Goal: Transaction & Acquisition: Purchase product/service

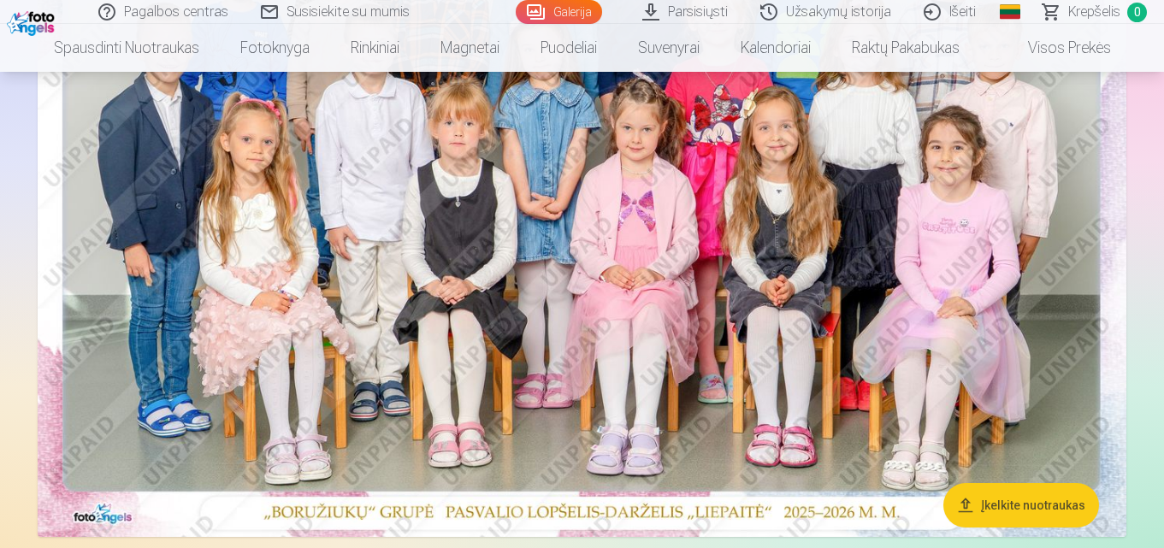
scroll to position [171, 0]
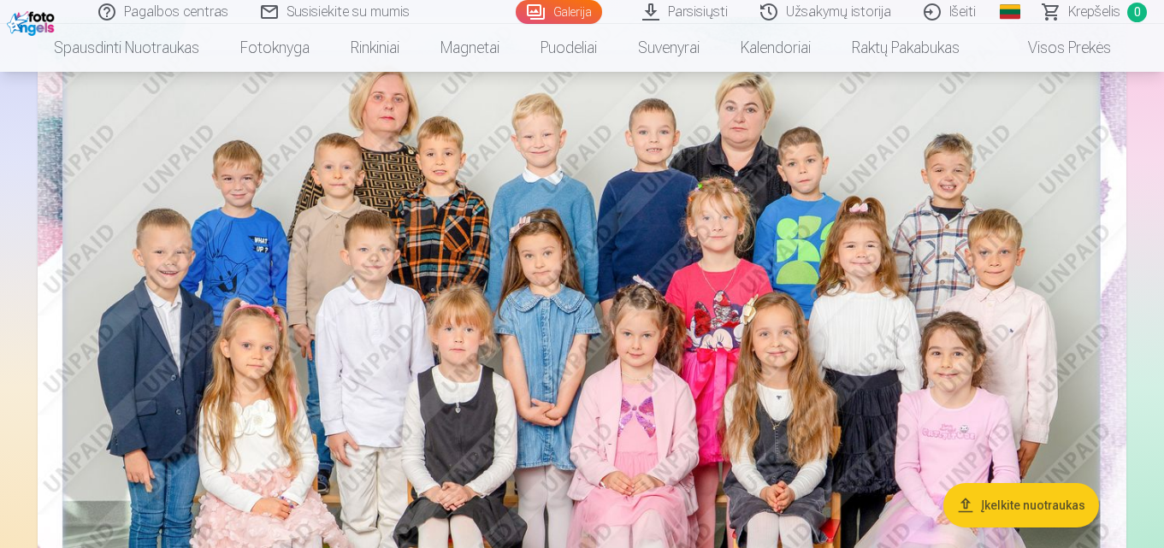
click at [670, 200] on img at bounding box center [582, 380] width 1089 height 726
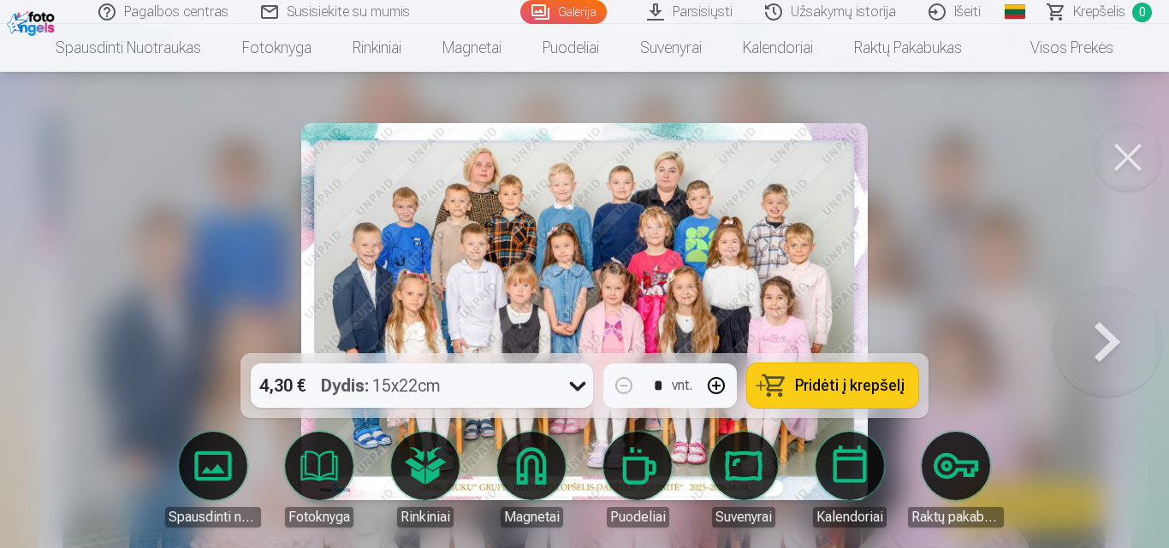
click at [580, 388] on icon at bounding box center [578, 386] width 16 height 9
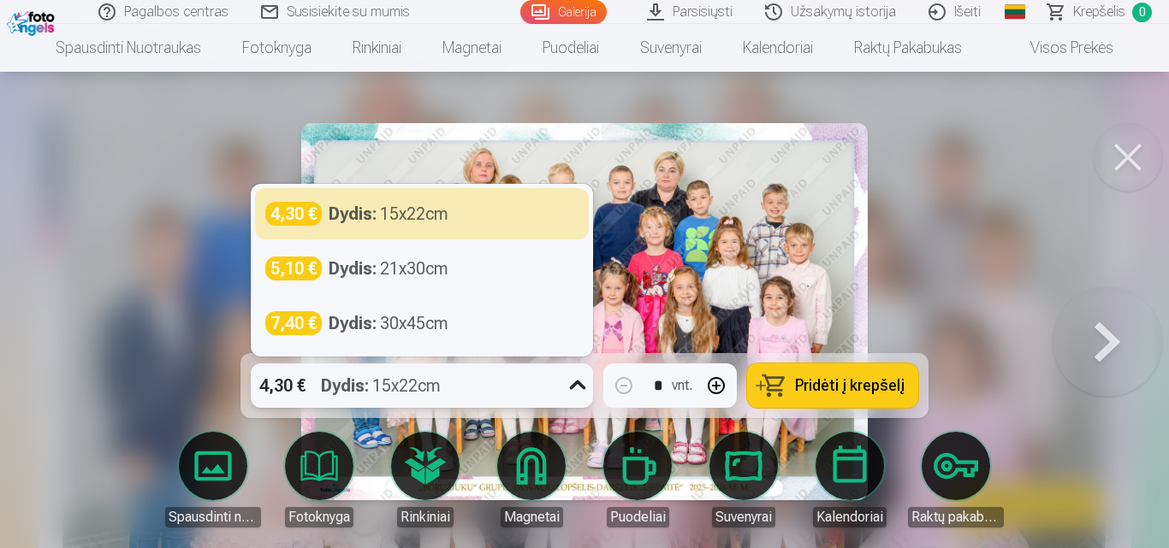
click at [580, 388] on icon at bounding box center [577, 385] width 27 height 27
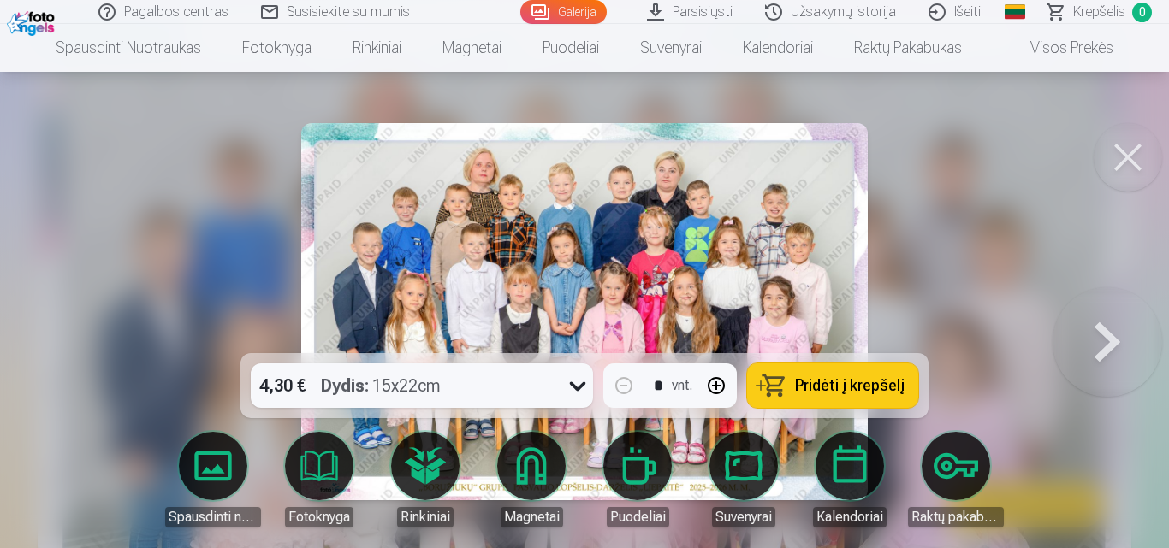
click at [842, 394] on span "Pridėti į krepšelį" at bounding box center [850, 385] width 110 height 15
click at [48, 212] on div at bounding box center [584, 274] width 1169 height 548
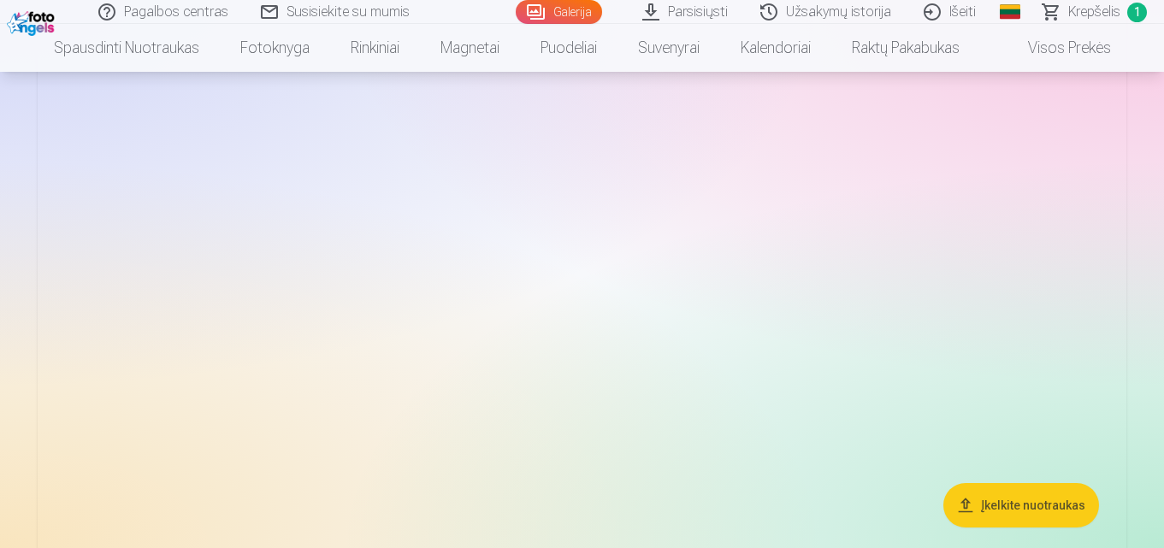
scroll to position [2224, 0]
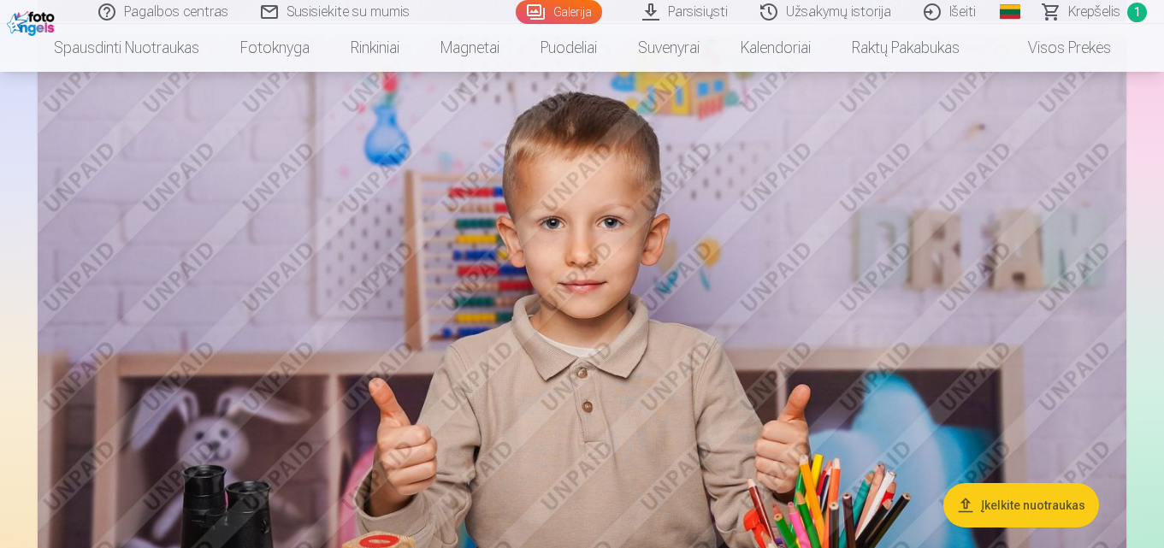
click at [653, 388] on img at bounding box center [582, 397] width 1089 height 725
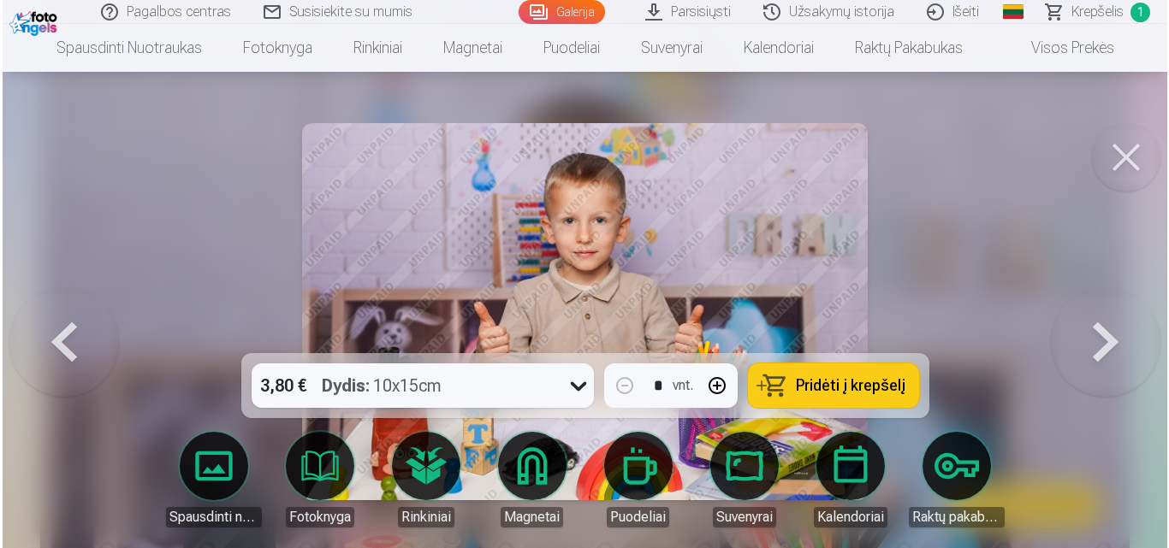
scroll to position [2229, 0]
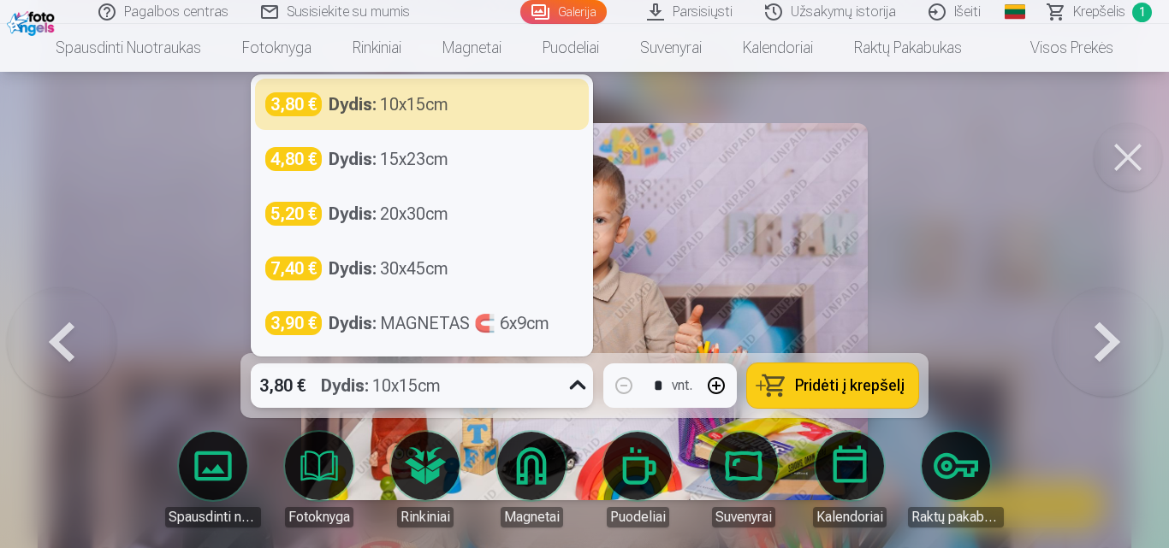
click at [575, 385] on icon at bounding box center [578, 385] width 16 height 9
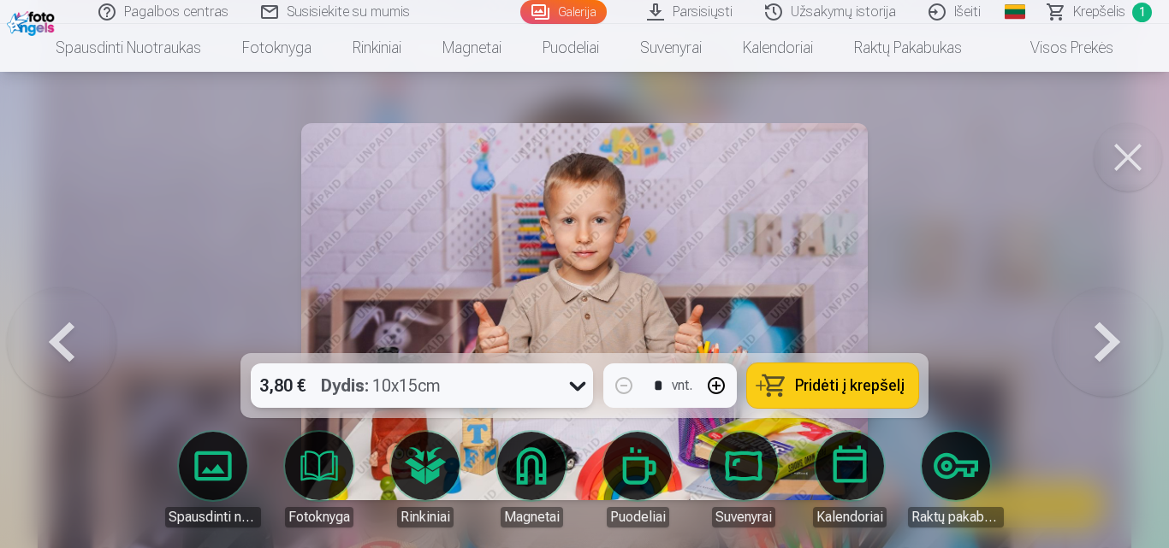
click at [575, 385] on icon at bounding box center [577, 385] width 27 height 27
click at [1130, 158] on button at bounding box center [1127, 157] width 68 height 68
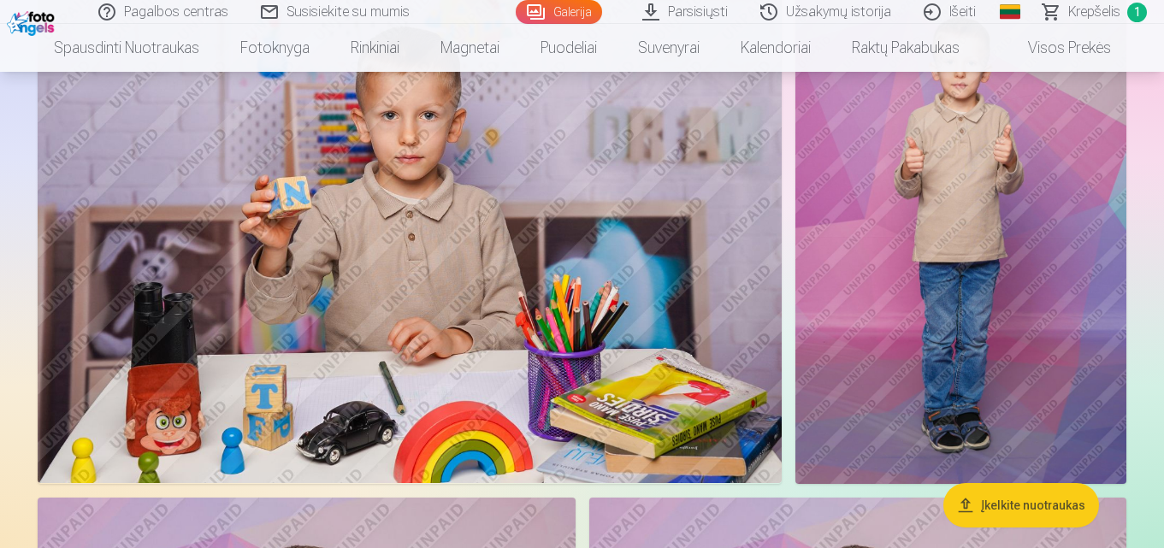
scroll to position [855, 0]
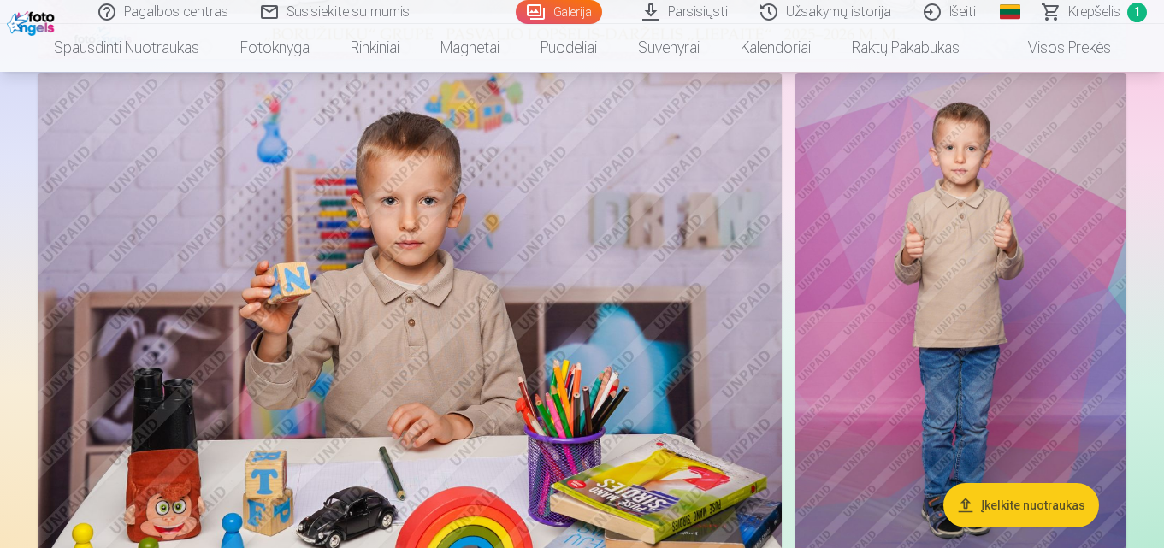
click at [603, 352] on img at bounding box center [410, 321] width 744 height 496
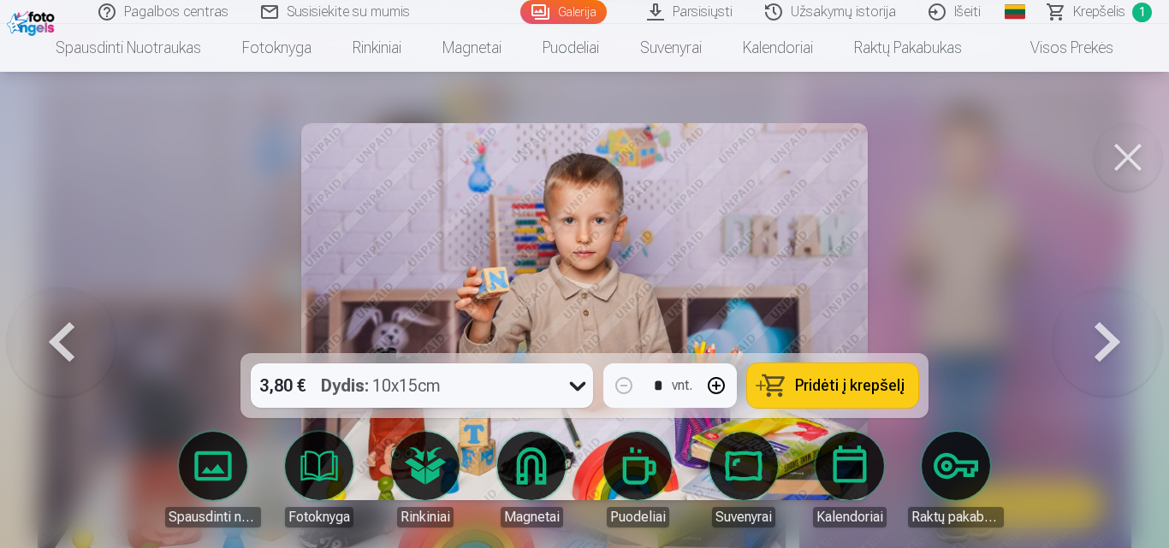
click at [842, 383] on span "Pridėti į krepšelį" at bounding box center [850, 385] width 110 height 15
click at [1118, 336] on button at bounding box center [1107, 311] width 110 height 49
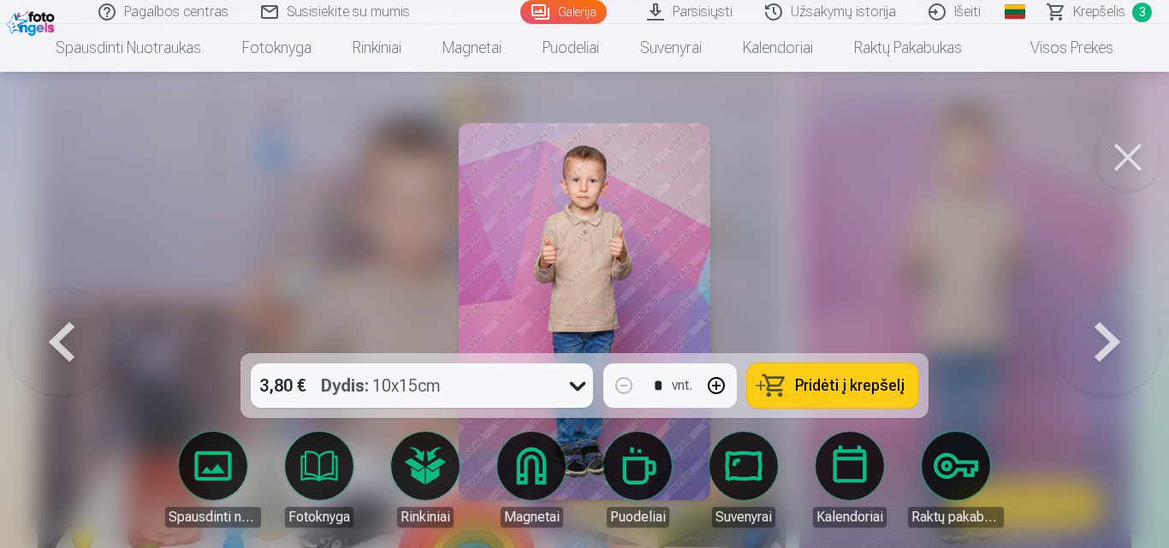
click at [860, 389] on span "Pridėti į krepšelį" at bounding box center [850, 385] width 110 height 15
click at [1096, 336] on button at bounding box center [1107, 311] width 110 height 49
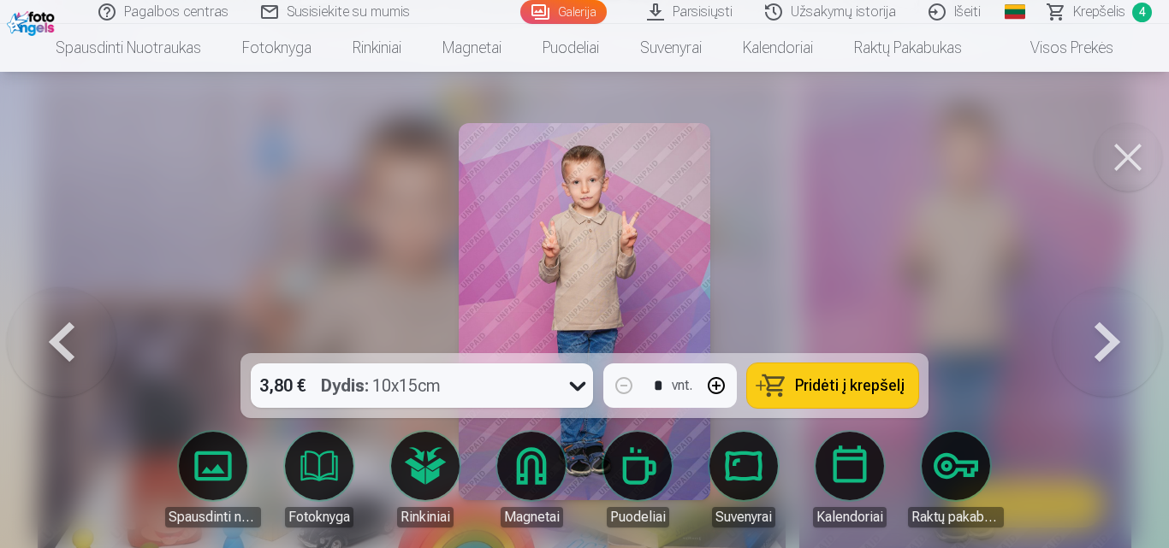
click at [1094, 336] on button at bounding box center [1107, 311] width 110 height 49
click at [1093, 336] on button at bounding box center [1107, 311] width 110 height 49
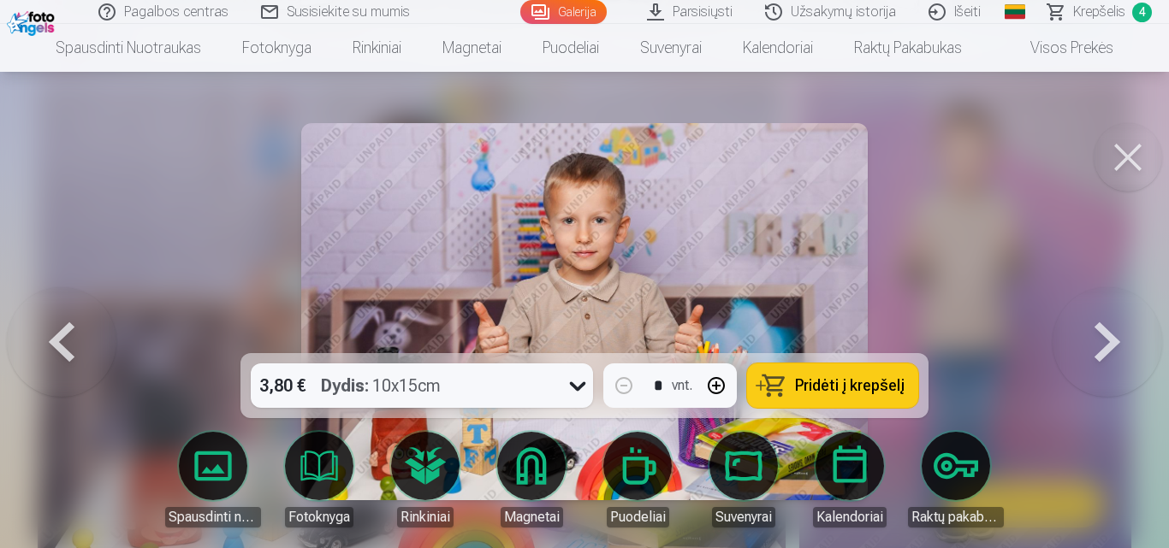
click at [775, 386] on button "Pridėti į krepšelį" at bounding box center [832, 386] width 171 height 44
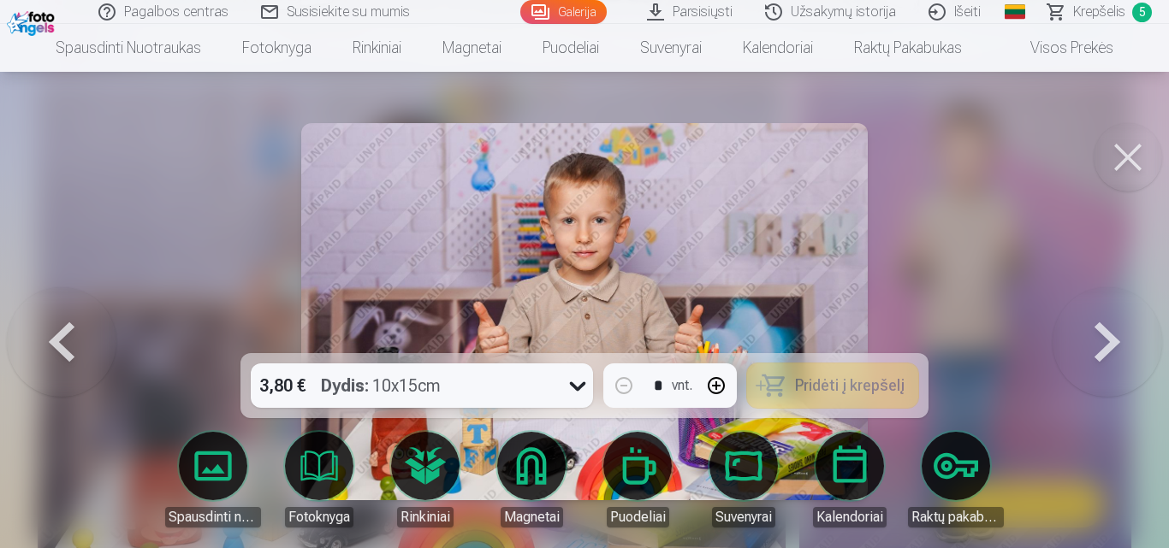
click at [1092, 336] on button at bounding box center [1107, 311] width 110 height 49
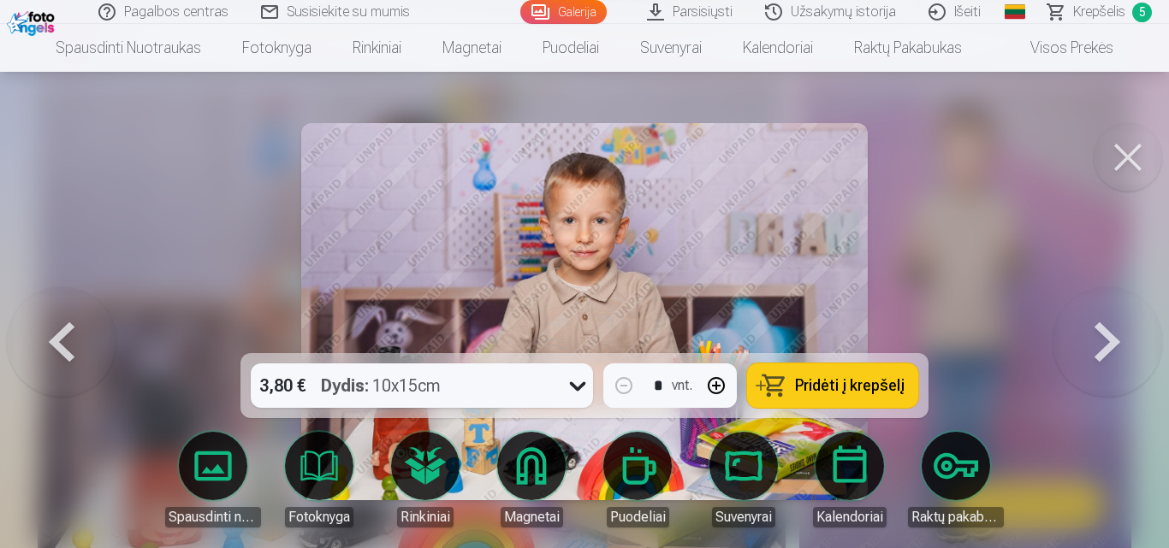
click at [863, 388] on span "Pridėti į krepšelį" at bounding box center [850, 385] width 110 height 15
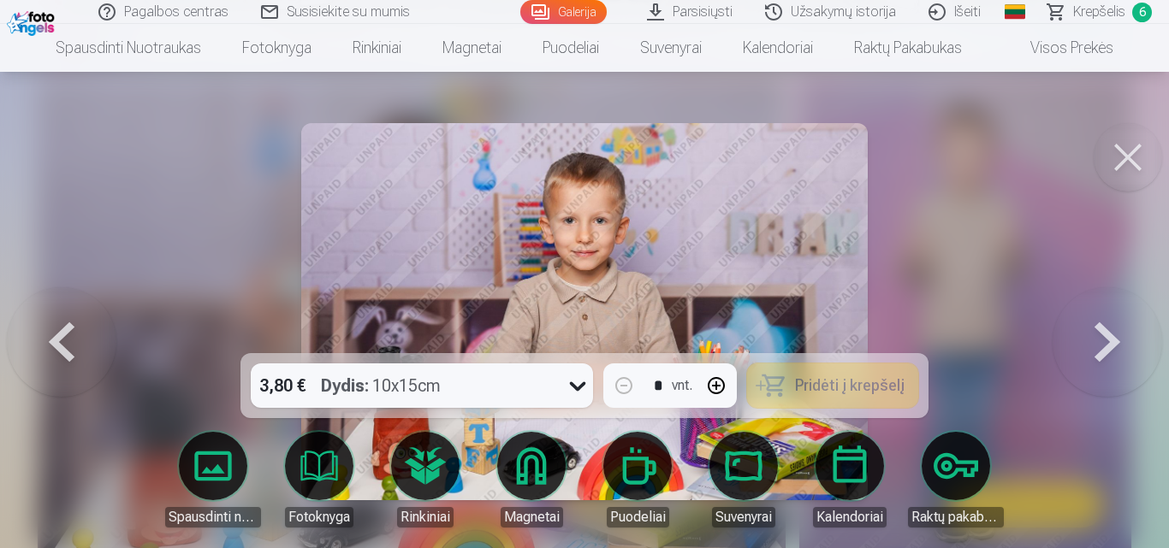
click at [1099, 336] on button at bounding box center [1107, 311] width 110 height 49
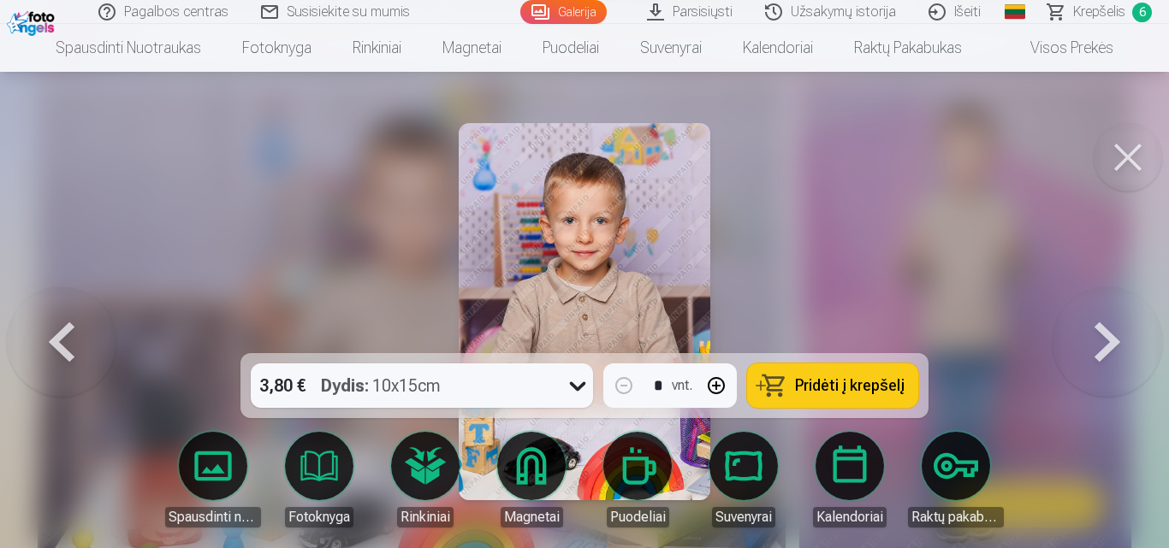
drag, startPoint x: 1100, startPoint y: 375, endPoint x: 973, endPoint y: 377, distance: 127.5
click at [1110, 336] on button at bounding box center [1107, 311] width 110 height 49
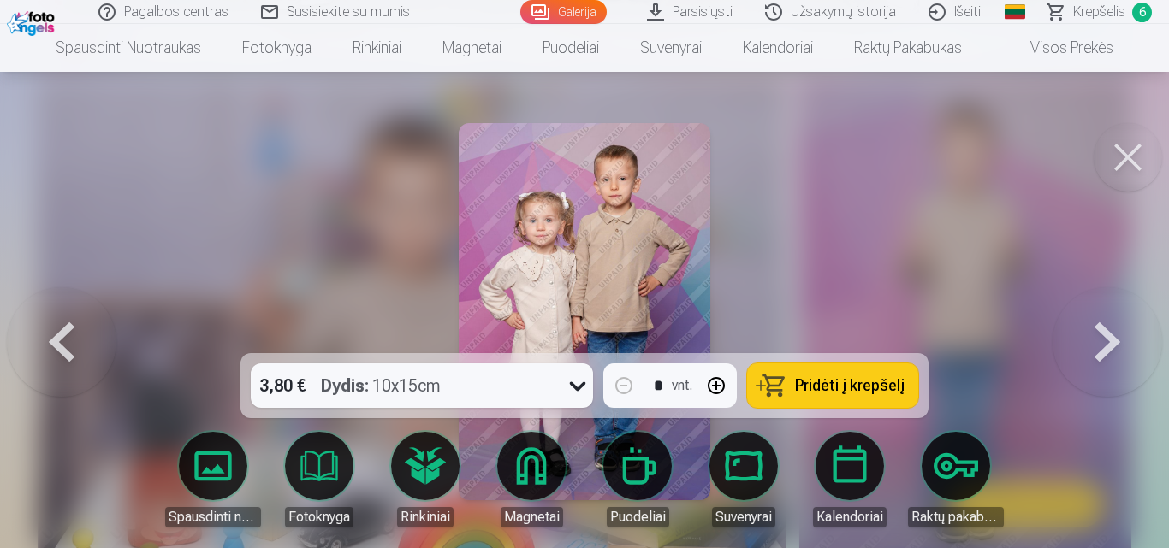
click at [870, 378] on span "Pridėti į krepšelį" at bounding box center [850, 385] width 110 height 15
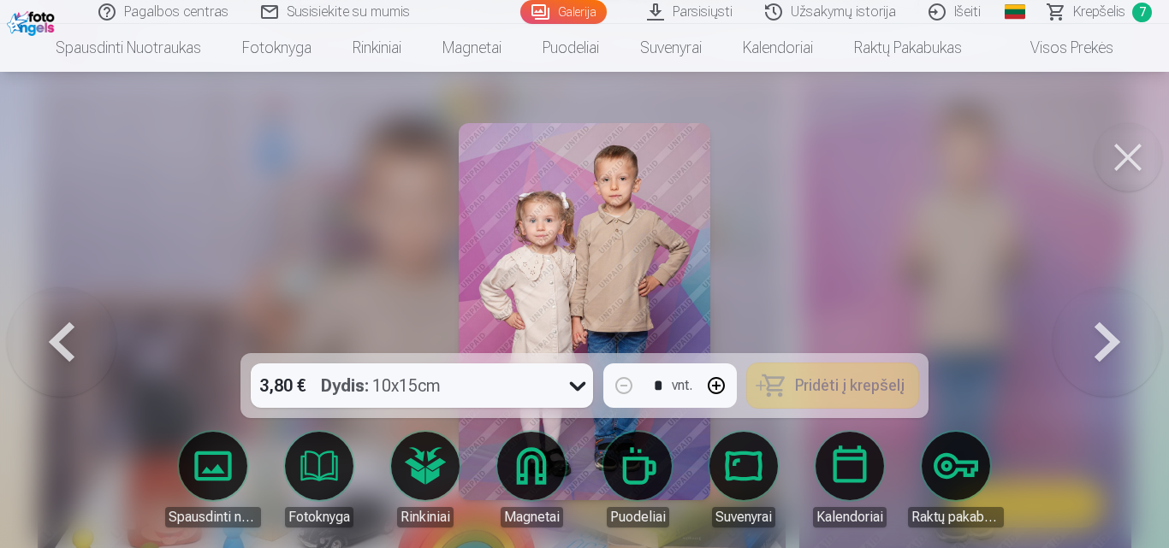
click at [1104, 336] on button at bounding box center [1107, 311] width 110 height 49
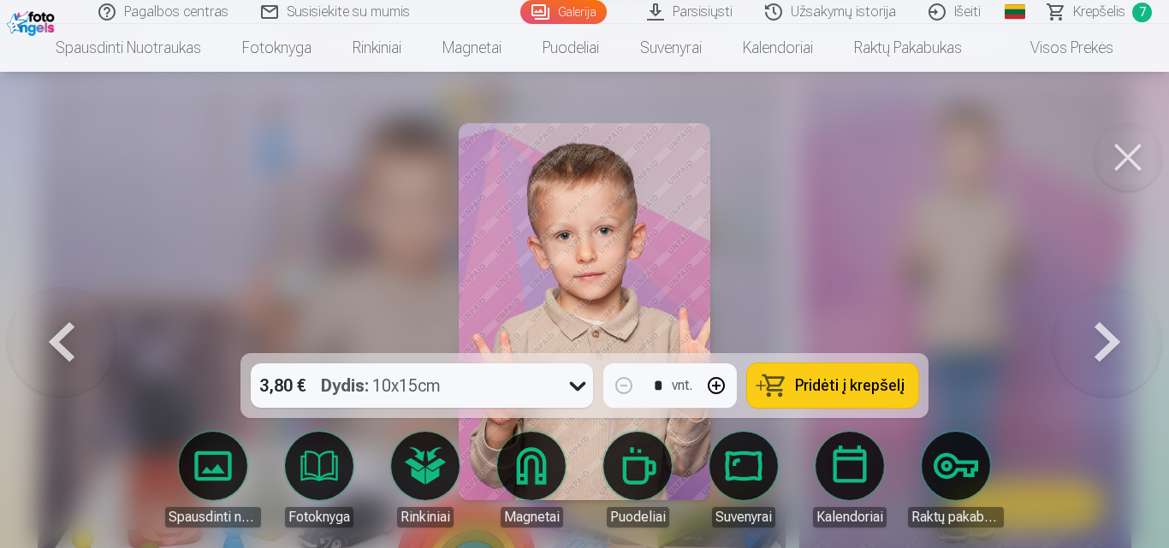
click at [805, 378] on span "Pridėti į krepšelį" at bounding box center [850, 385] width 110 height 15
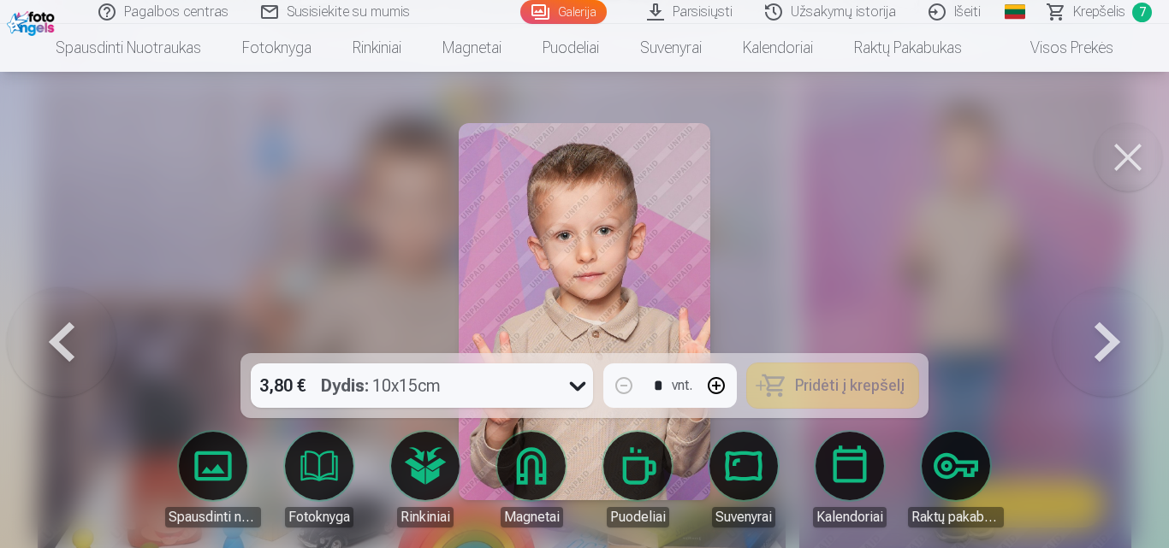
click at [1095, 336] on button at bounding box center [1107, 311] width 110 height 49
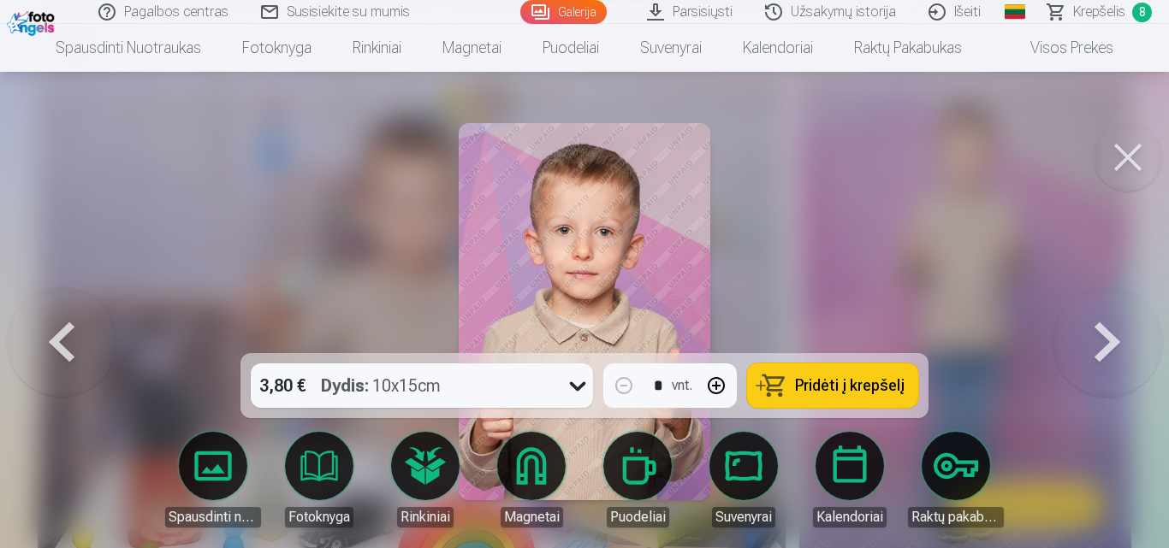
click at [1089, 336] on button at bounding box center [1107, 311] width 110 height 49
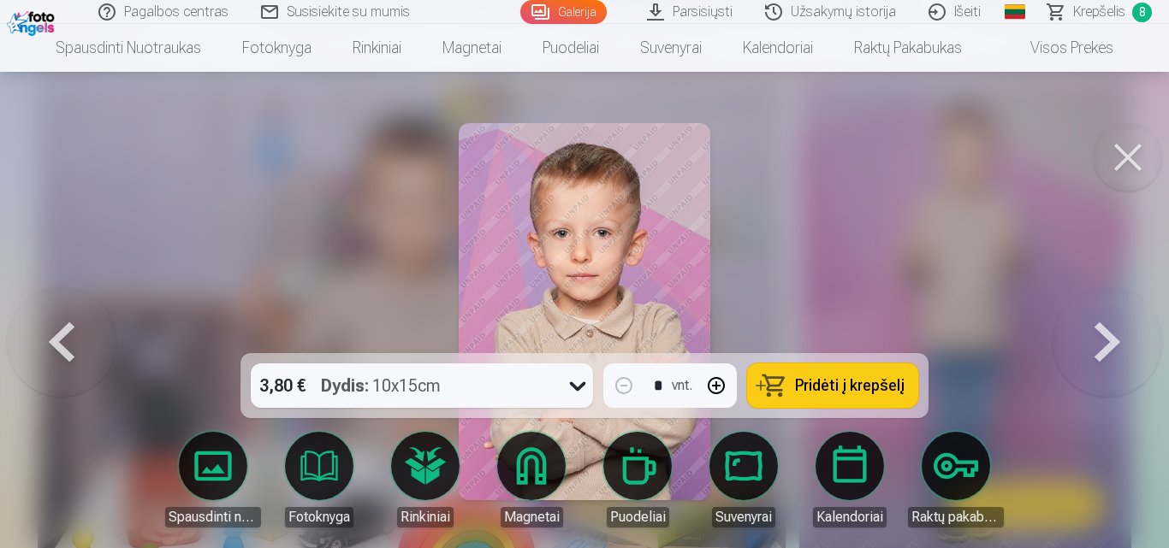
click at [1089, 336] on button at bounding box center [1107, 311] width 110 height 49
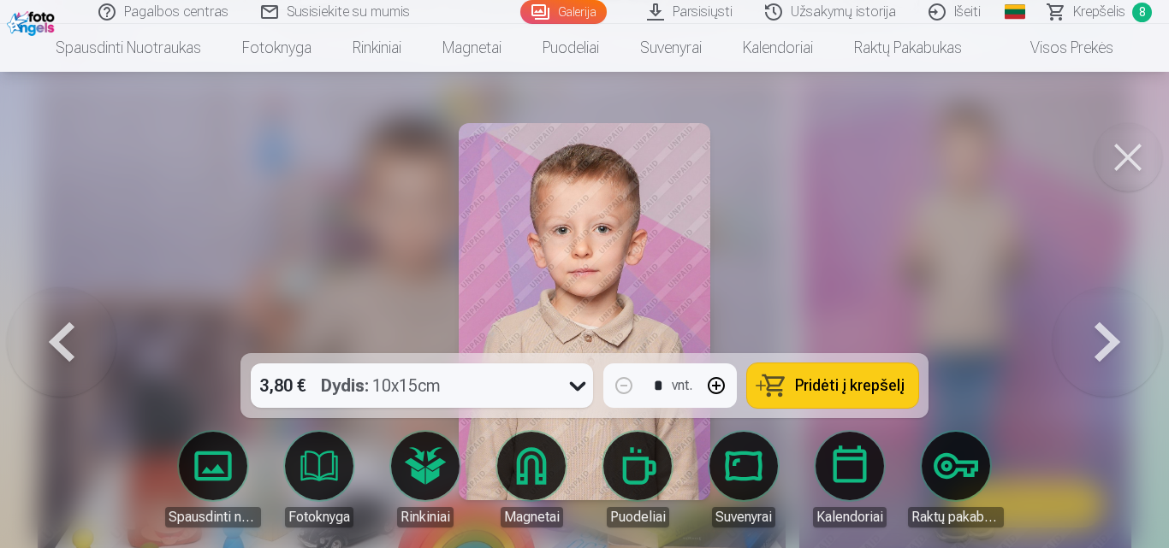
click at [842, 394] on span "Pridėti į krepšelį" at bounding box center [850, 385] width 110 height 15
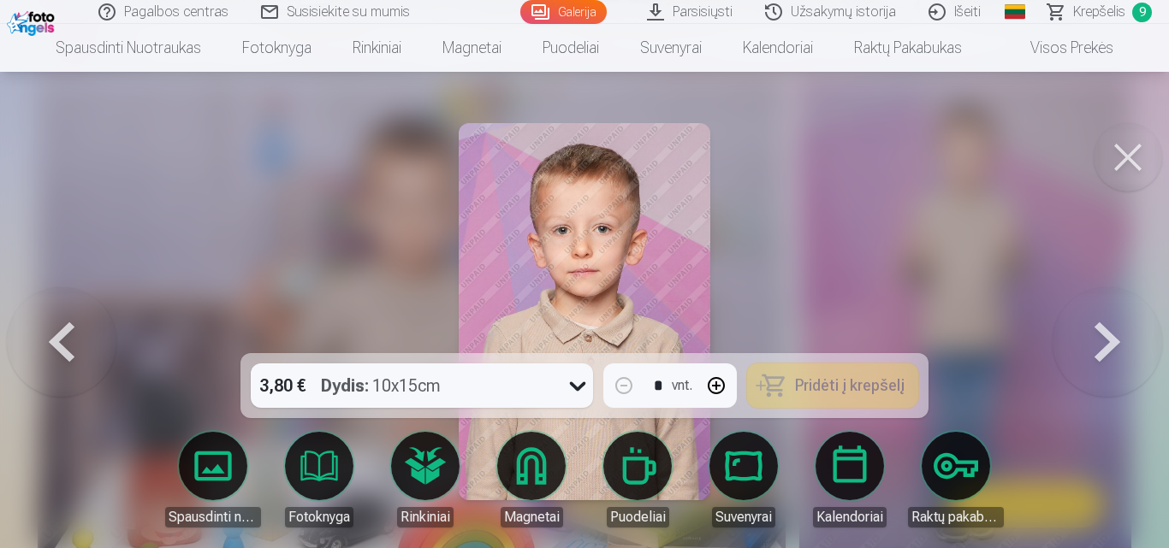
click at [1116, 336] on button at bounding box center [1107, 311] width 110 height 49
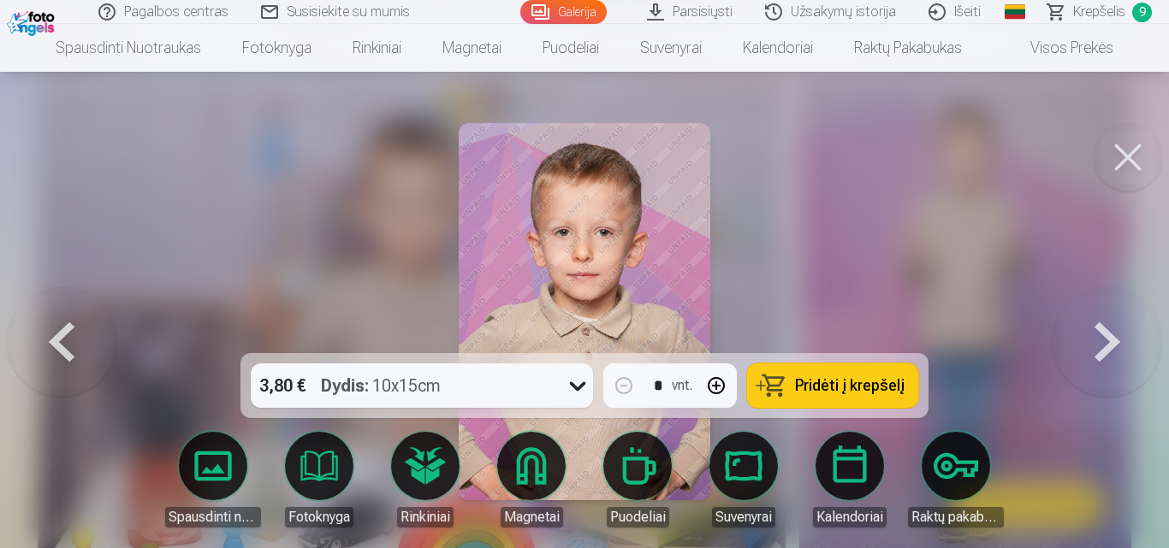
click at [1110, 336] on button at bounding box center [1107, 311] width 110 height 49
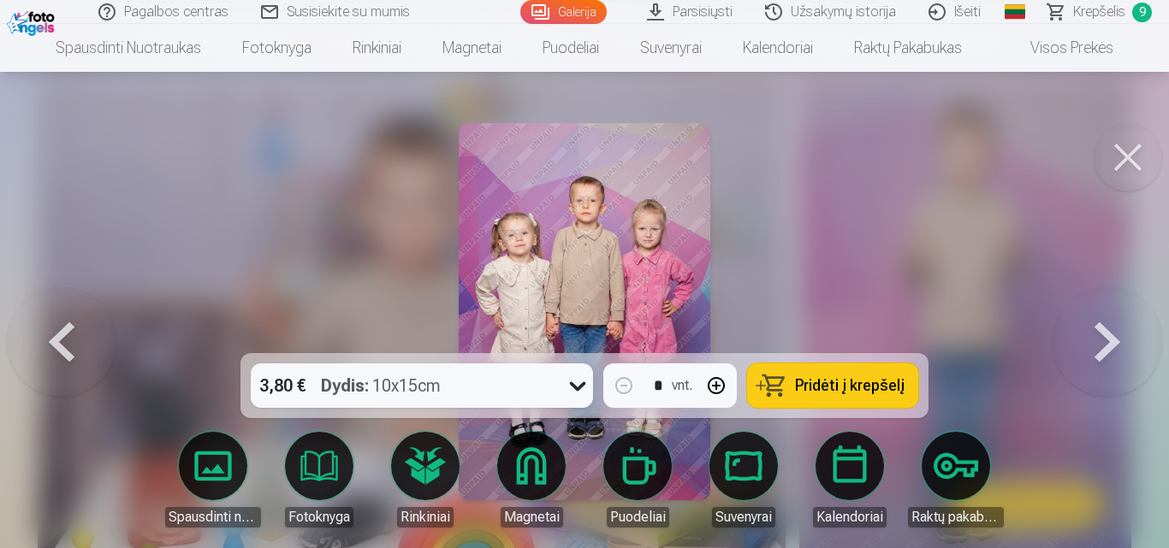
click at [787, 380] on button "Pridėti į krepšelį" at bounding box center [832, 386] width 171 height 44
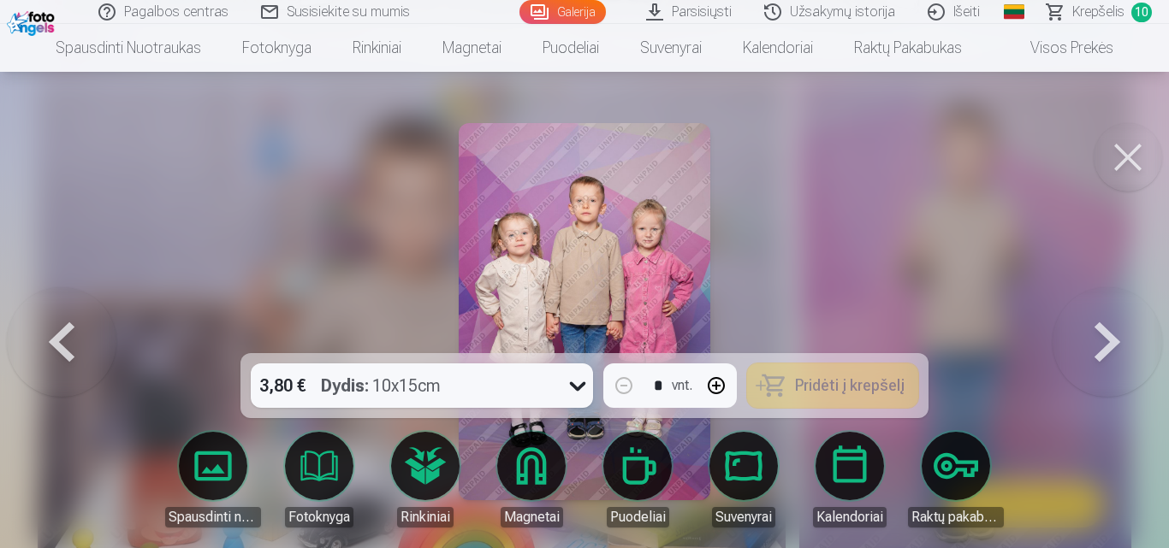
click at [1103, 336] on button at bounding box center [1107, 311] width 110 height 49
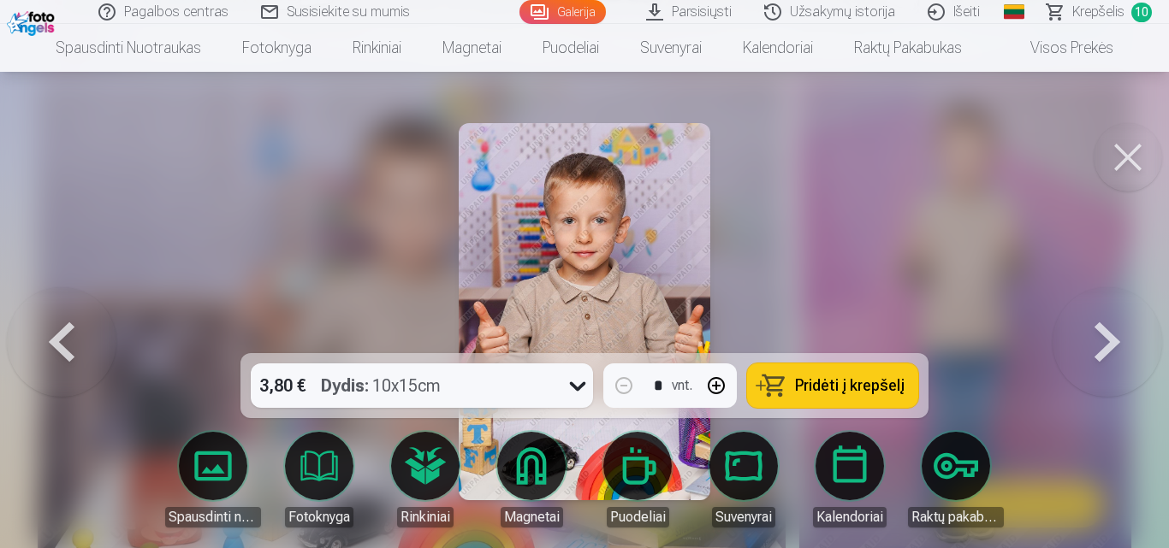
click at [1103, 336] on button at bounding box center [1107, 311] width 110 height 49
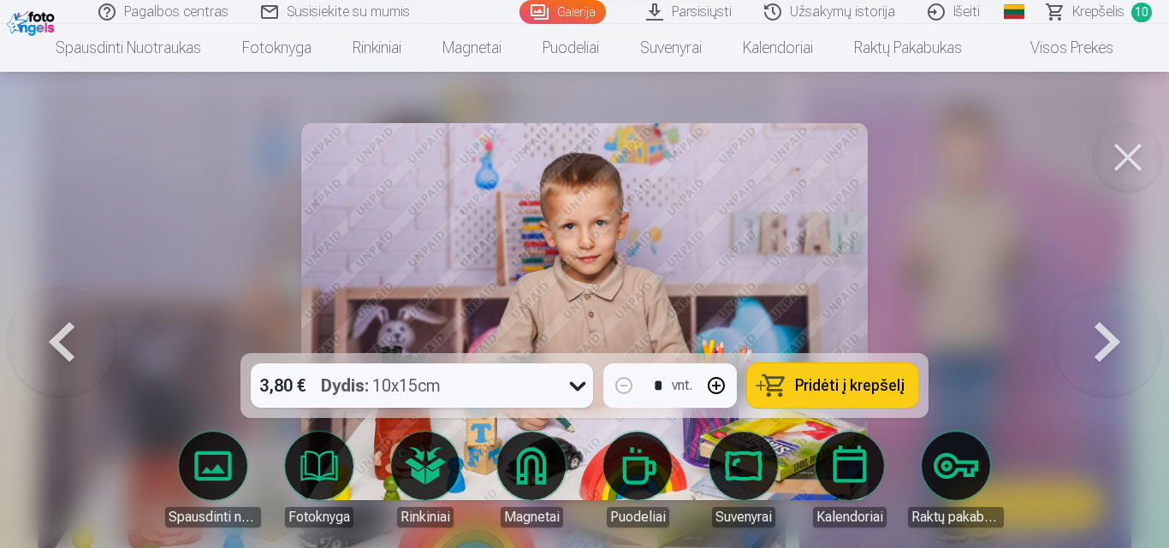
click at [1103, 336] on button at bounding box center [1107, 311] width 110 height 49
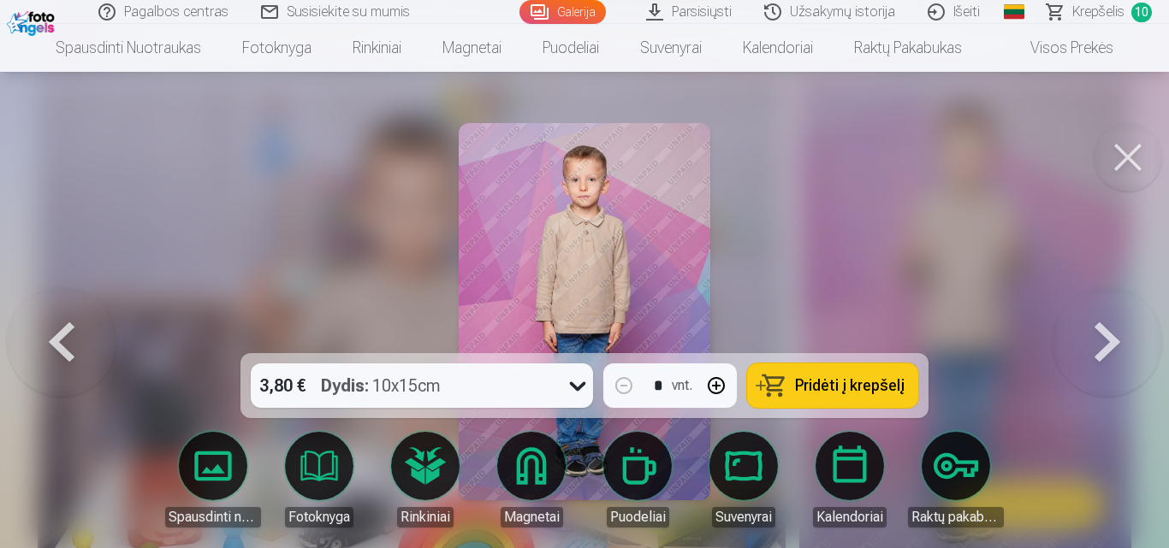
click at [1103, 336] on button at bounding box center [1107, 311] width 110 height 49
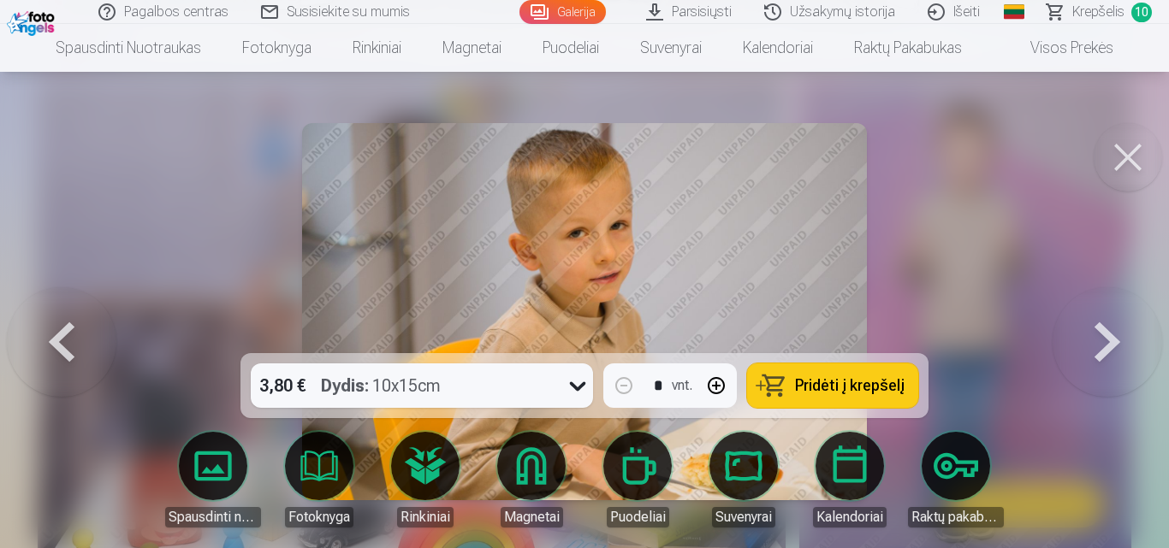
click at [1101, 336] on button at bounding box center [1107, 311] width 110 height 49
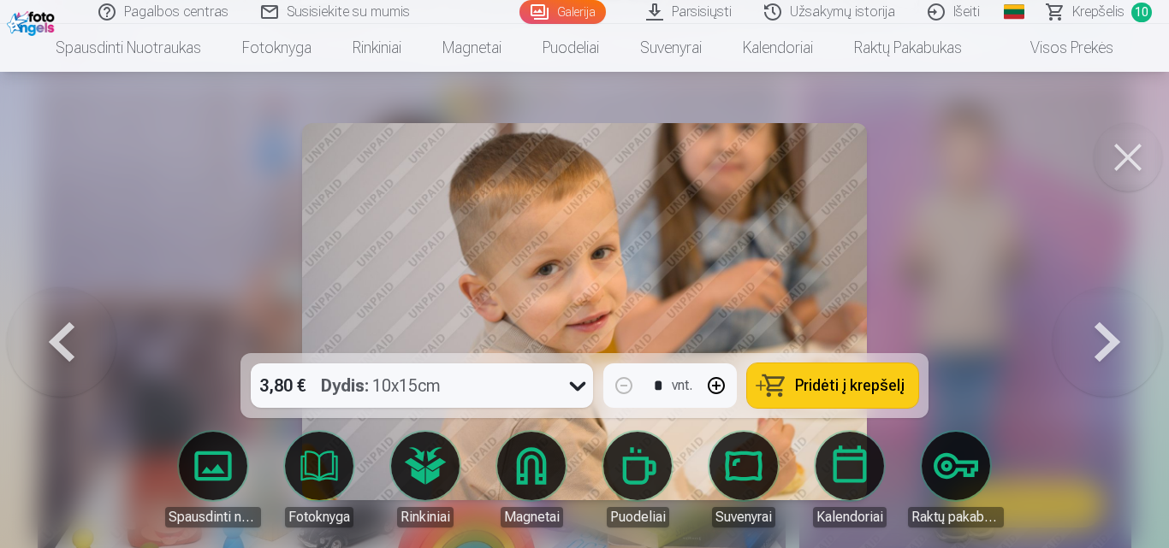
click at [1080, 336] on button at bounding box center [1107, 311] width 110 height 49
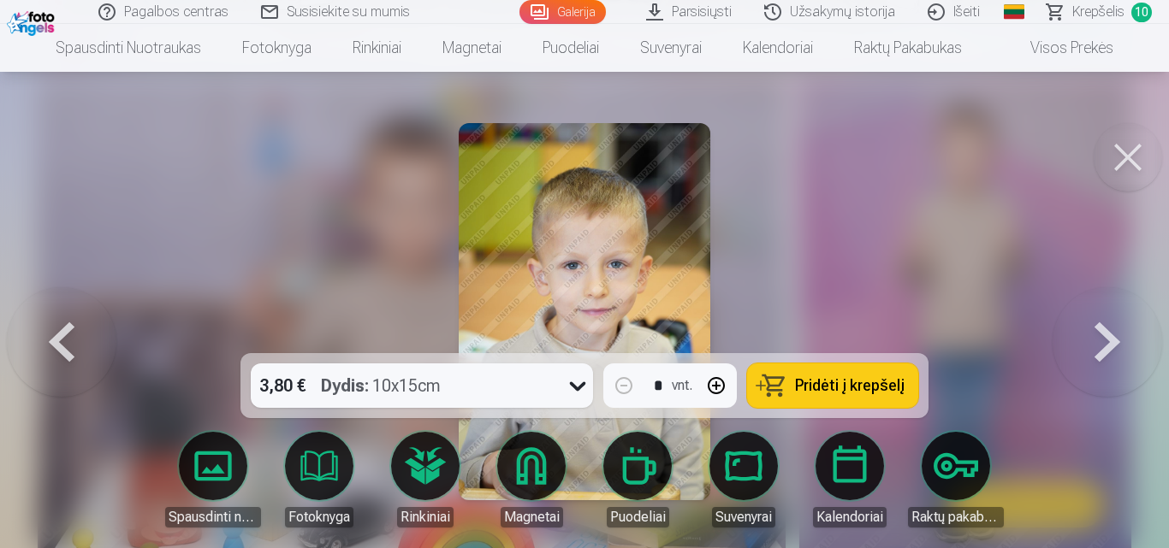
click at [837, 381] on span "Pridėti į krepšelį" at bounding box center [850, 385] width 110 height 15
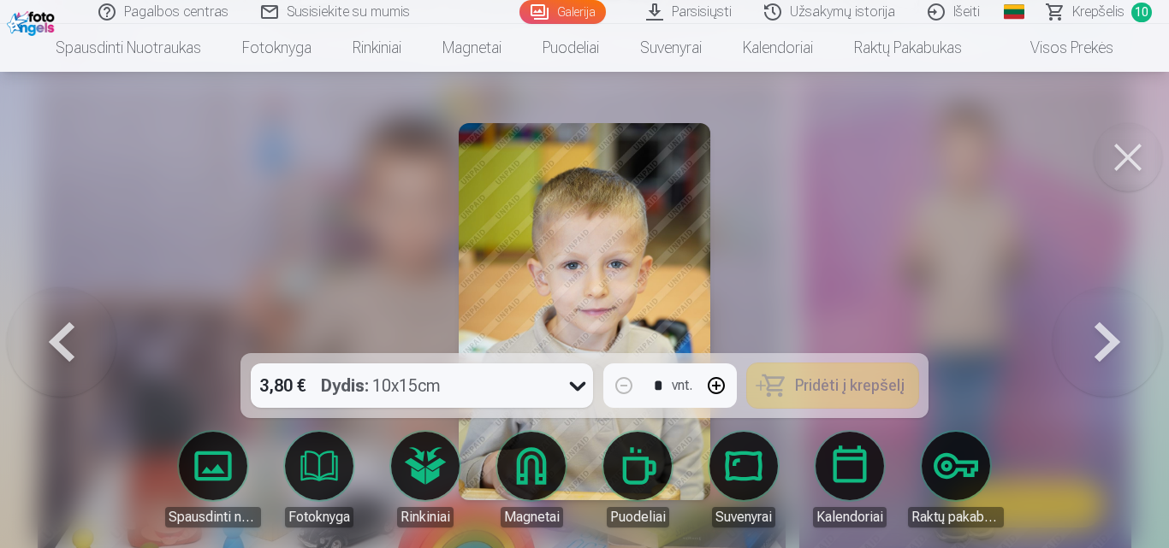
click at [1104, 336] on button at bounding box center [1107, 311] width 110 height 49
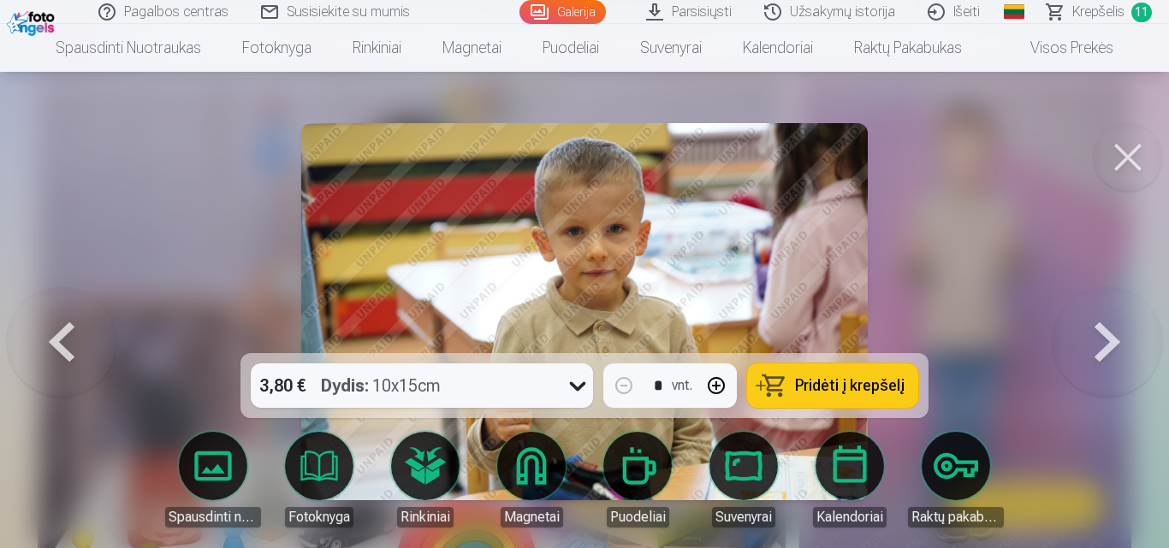
click at [907, 384] on button "Pridėti į krepšelį" at bounding box center [832, 386] width 171 height 44
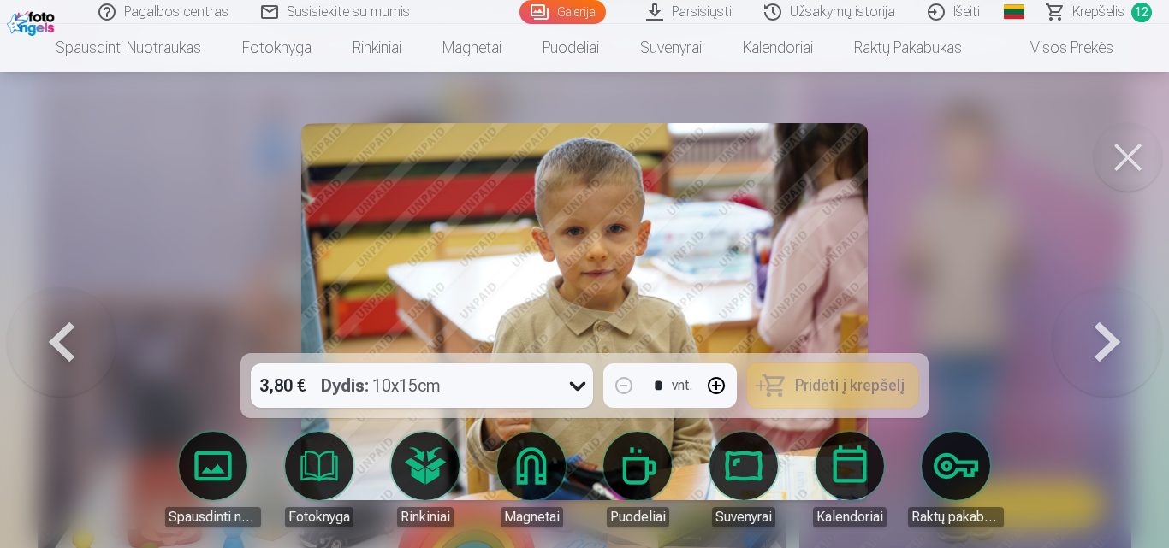
click at [1108, 336] on button at bounding box center [1107, 311] width 110 height 49
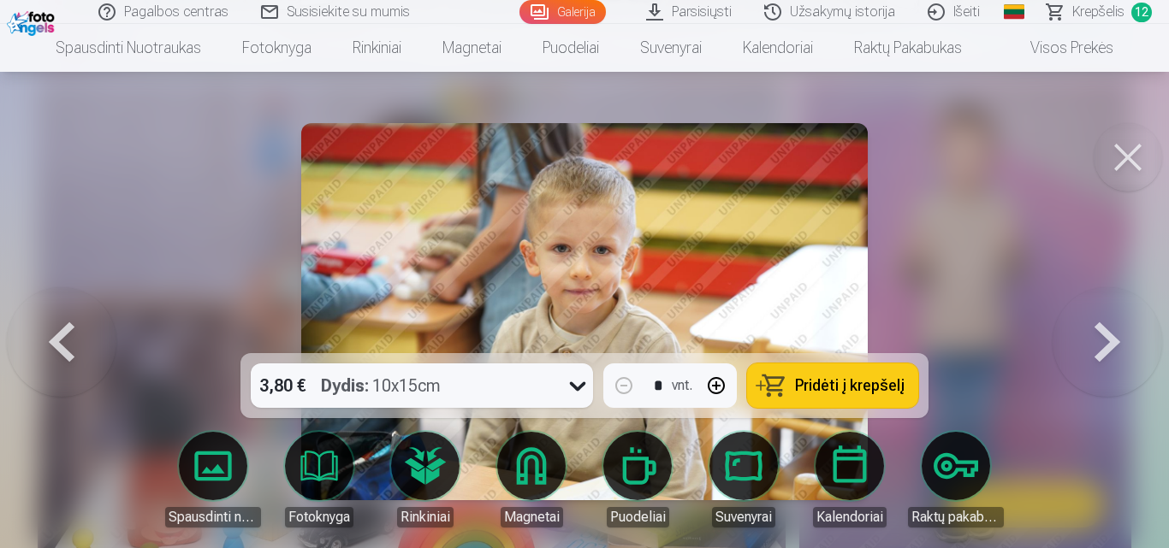
click at [1104, 336] on button at bounding box center [1107, 311] width 110 height 49
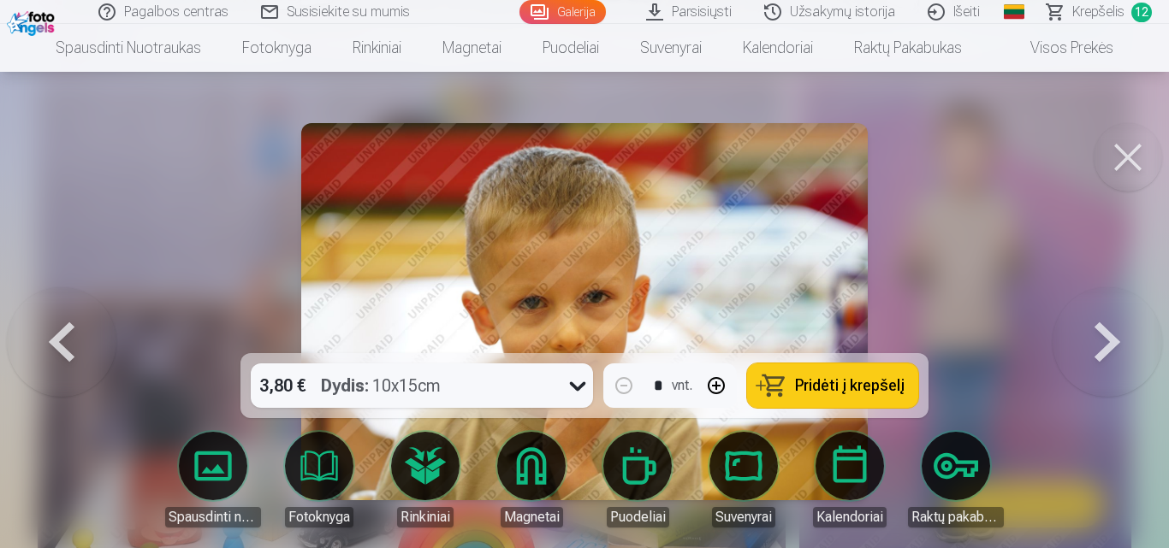
click at [838, 388] on span "Pridėti į krepšelį" at bounding box center [850, 385] width 110 height 15
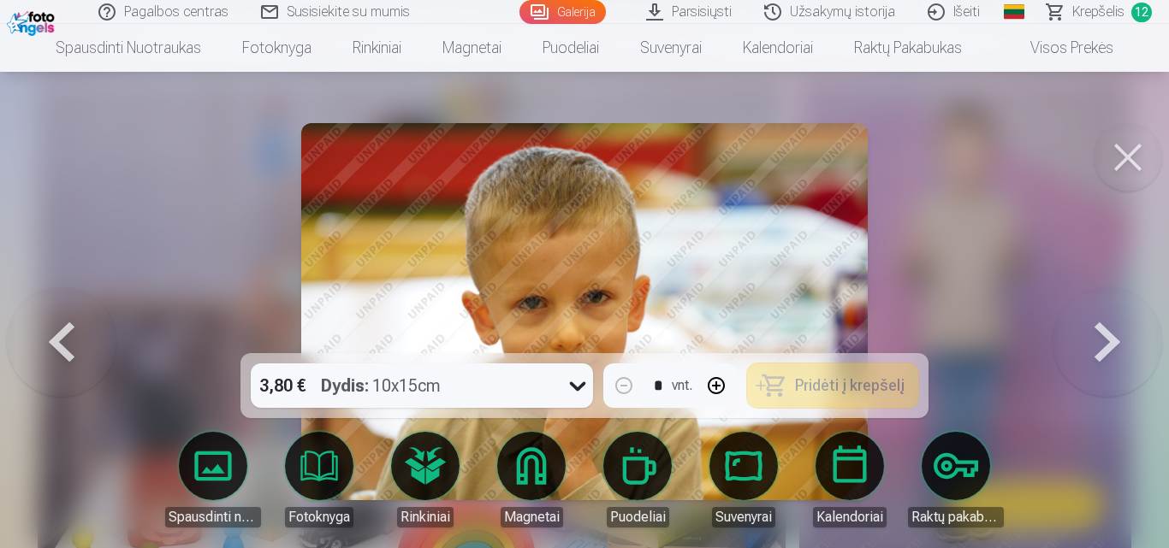
click at [1088, 336] on button at bounding box center [1107, 311] width 110 height 49
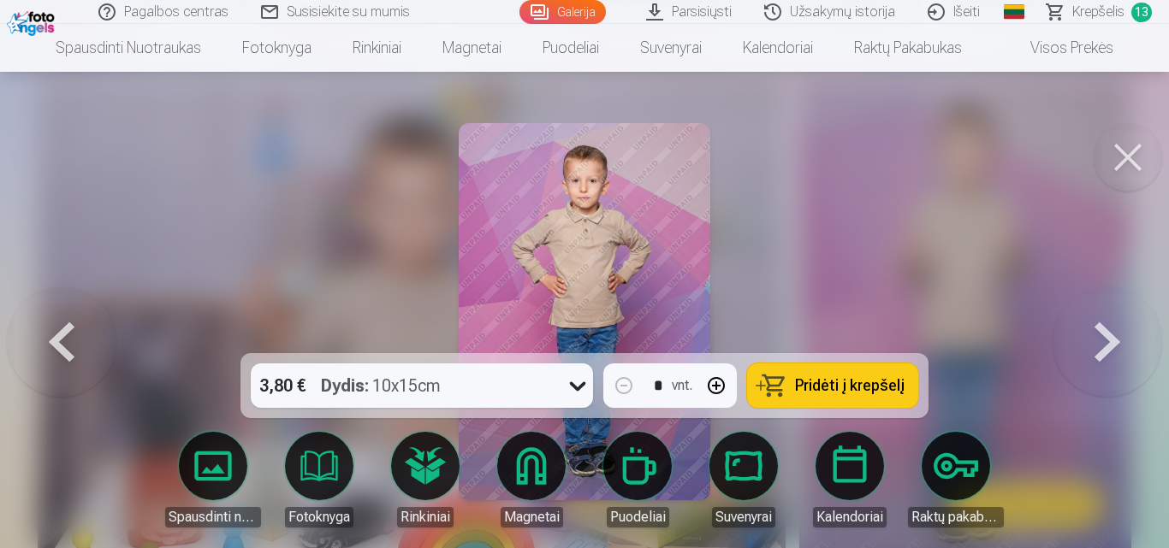
click at [1101, 336] on button at bounding box center [1107, 311] width 110 height 49
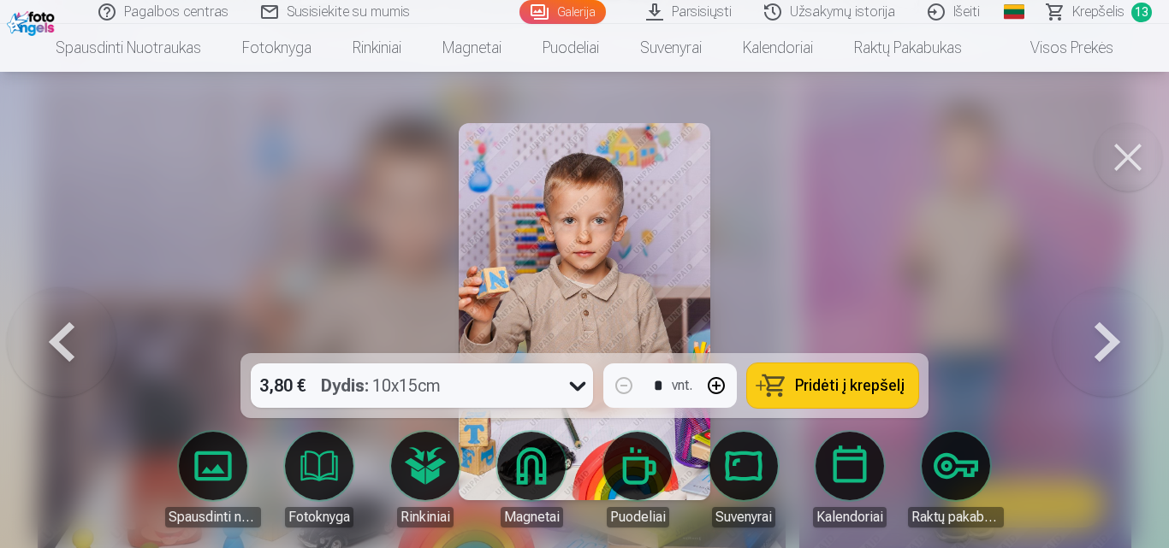
click at [1101, 336] on button at bounding box center [1107, 311] width 110 height 49
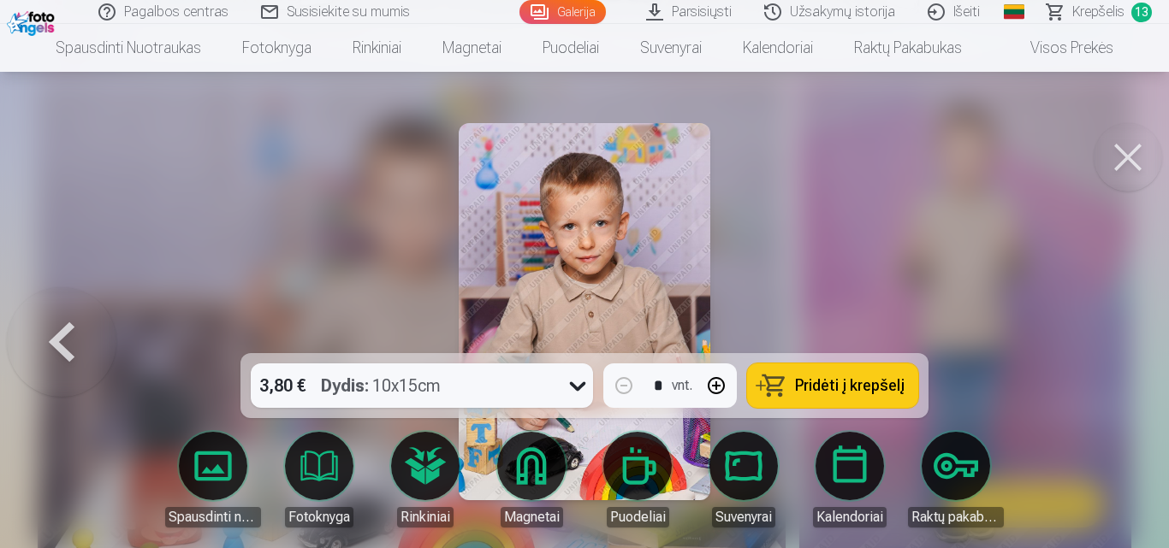
click at [1100, 358] on div at bounding box center [584, 274] width 1169 height 548
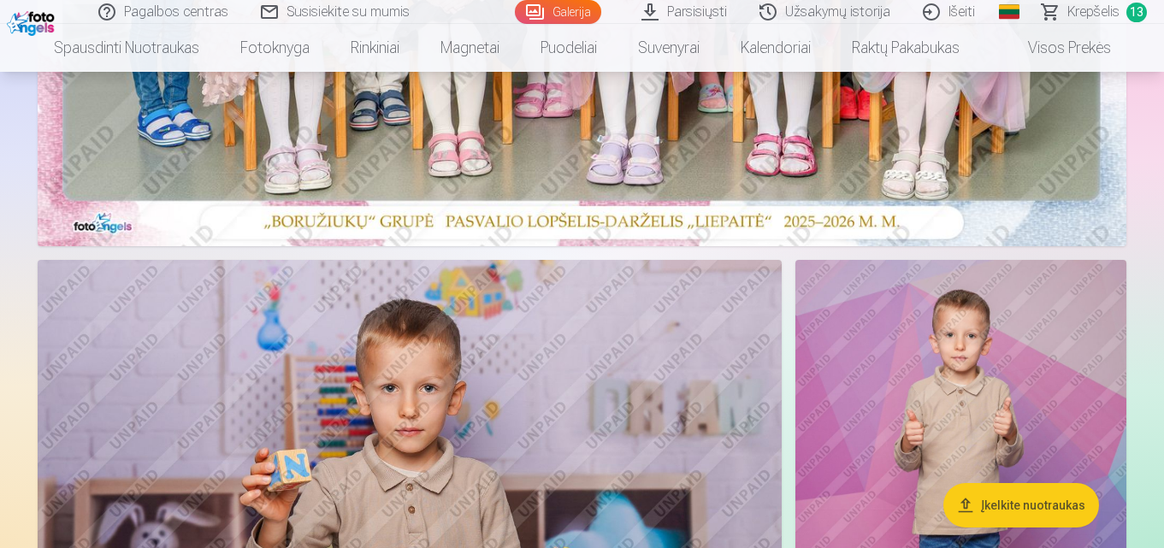
scroll to position [342, 0]
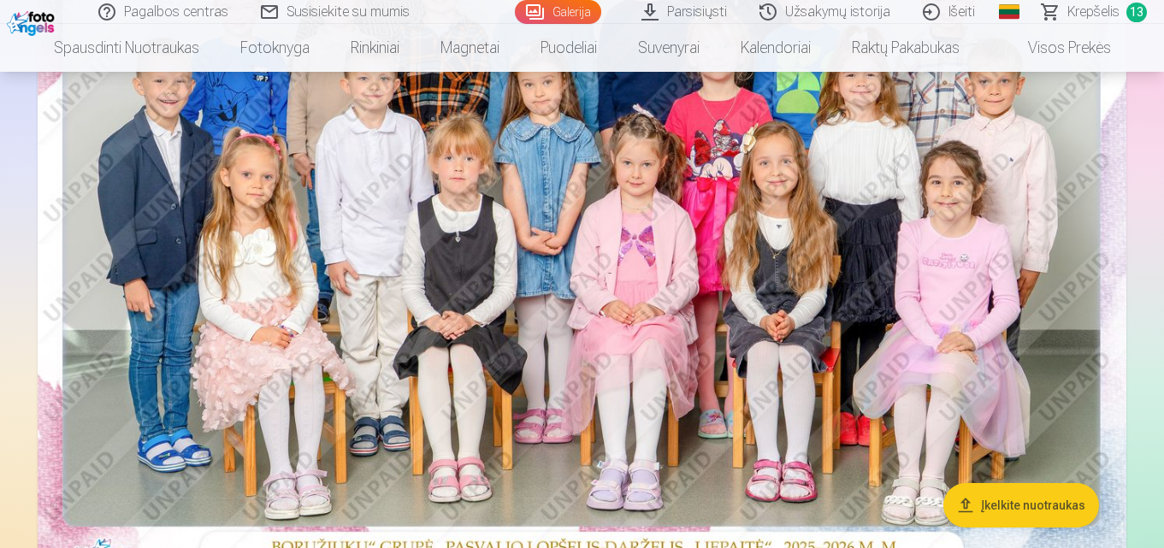
click at [1120, 15] on link "Krepšelis 13" at bounding box center [1096, 12] width 138 height 24
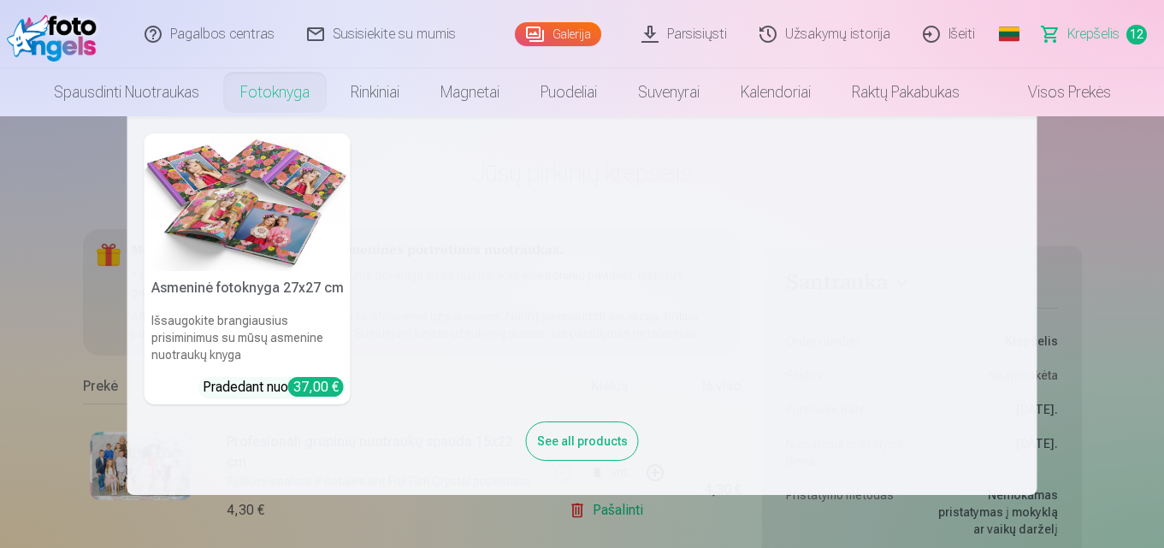
click at [261, 92] on link "Fotoknyga" at bounding box center [275, 92] width 110 height 48
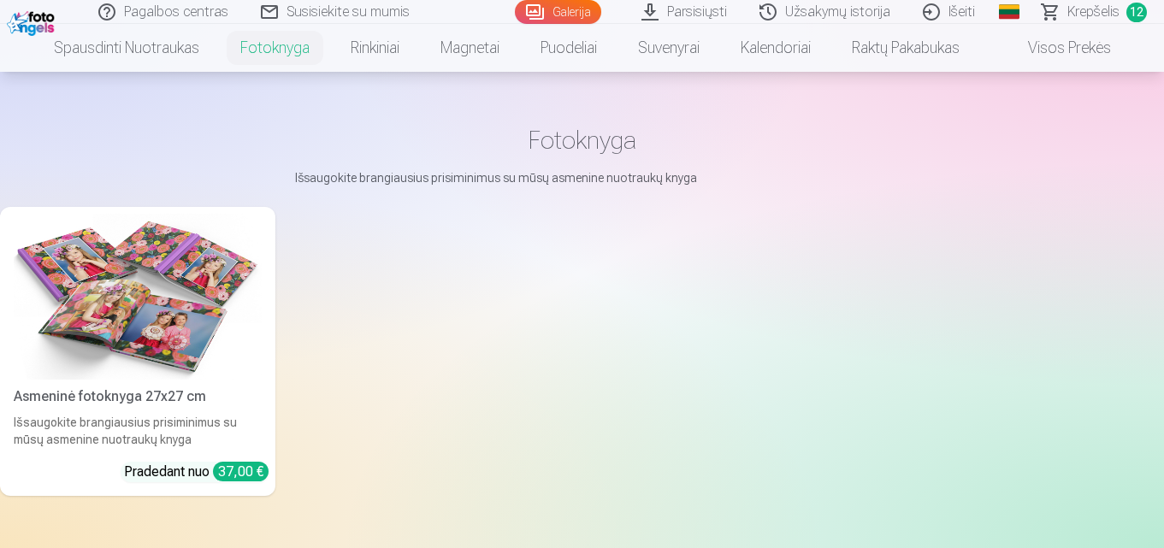
scroll to position [171, 0]
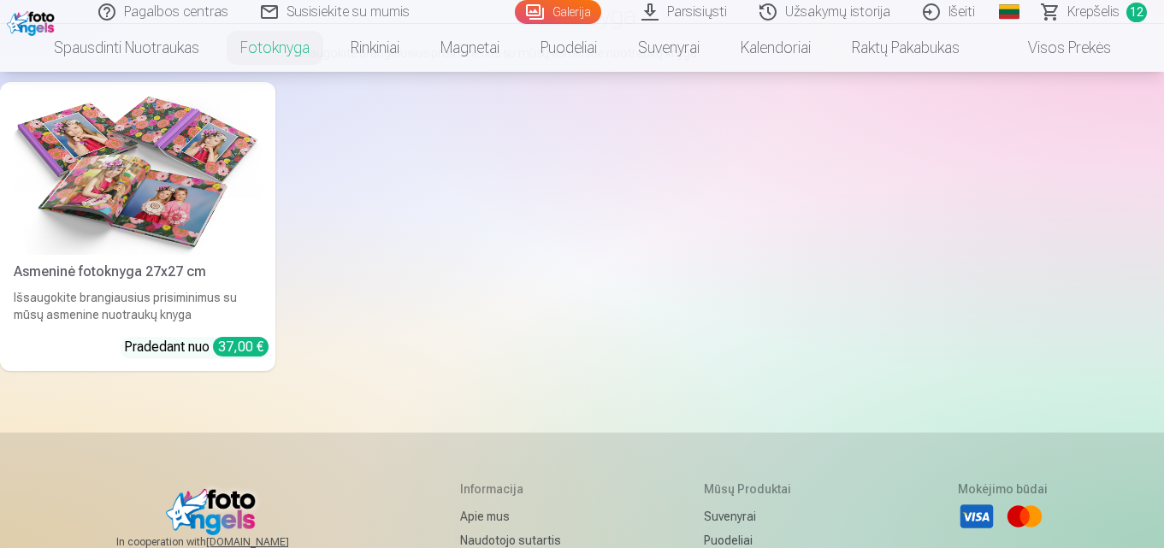
click at [101, 252] on img at bounding box center [138, 172] width 248 height 166
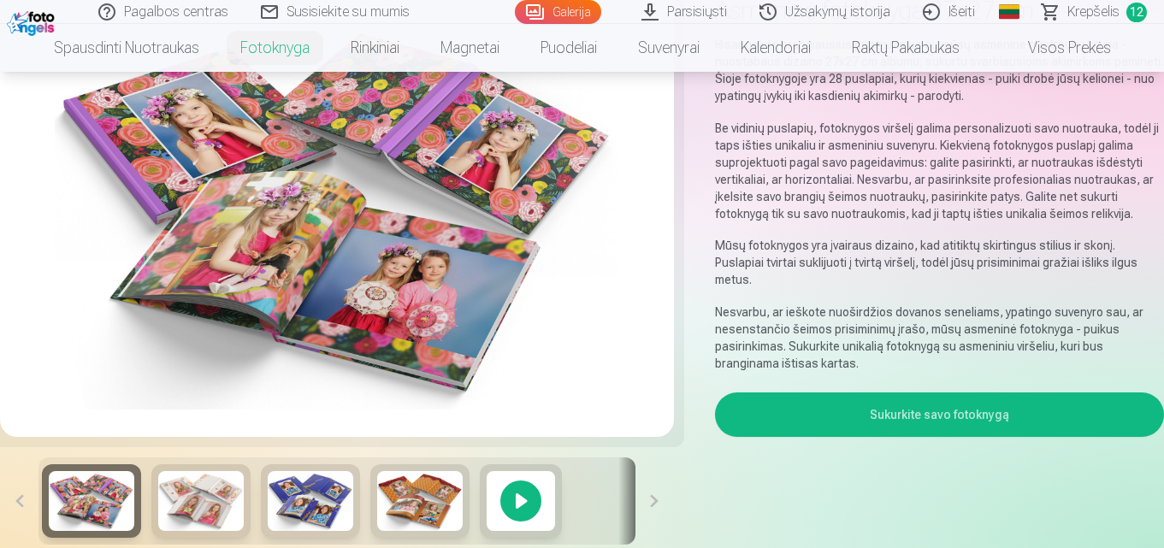
scroll to position [86, 0]
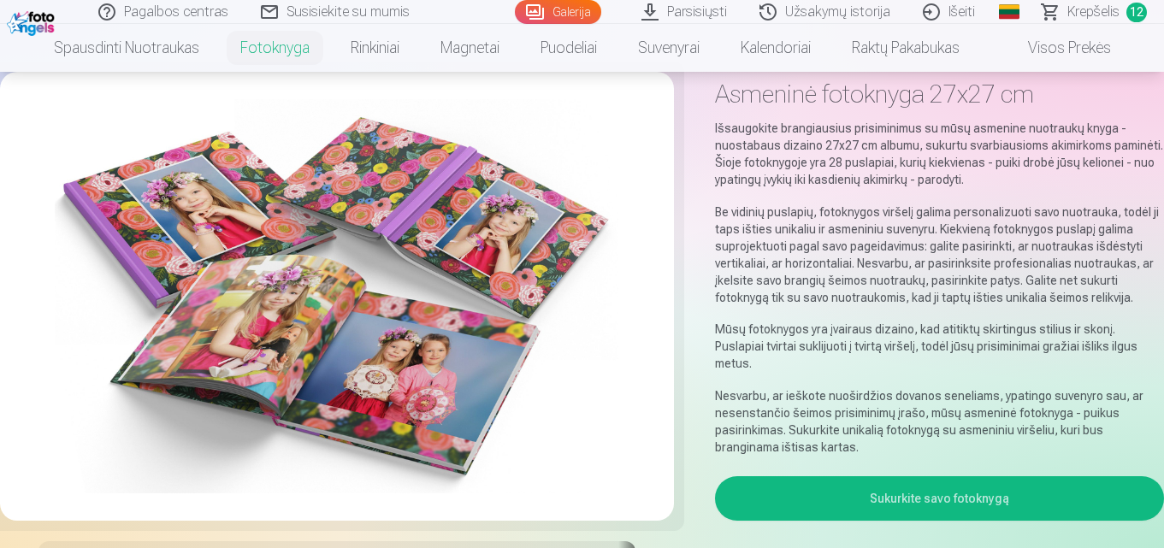
click at [925, 476] on button "Sukurkite savo fotoknygą" at bounding box center [939, 498] width 449 height 44
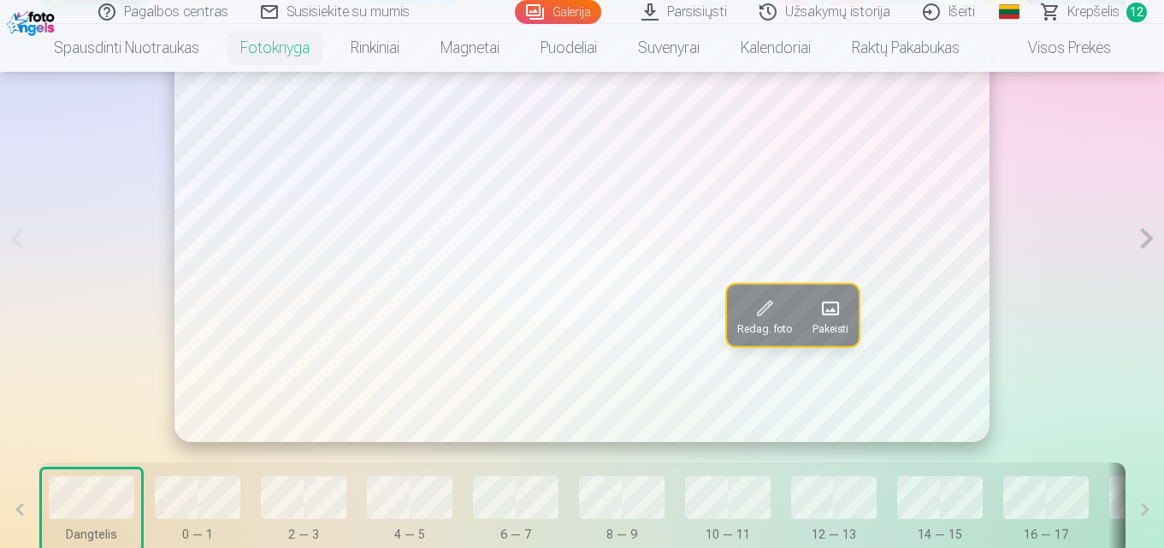
scroll to position [968, 0]
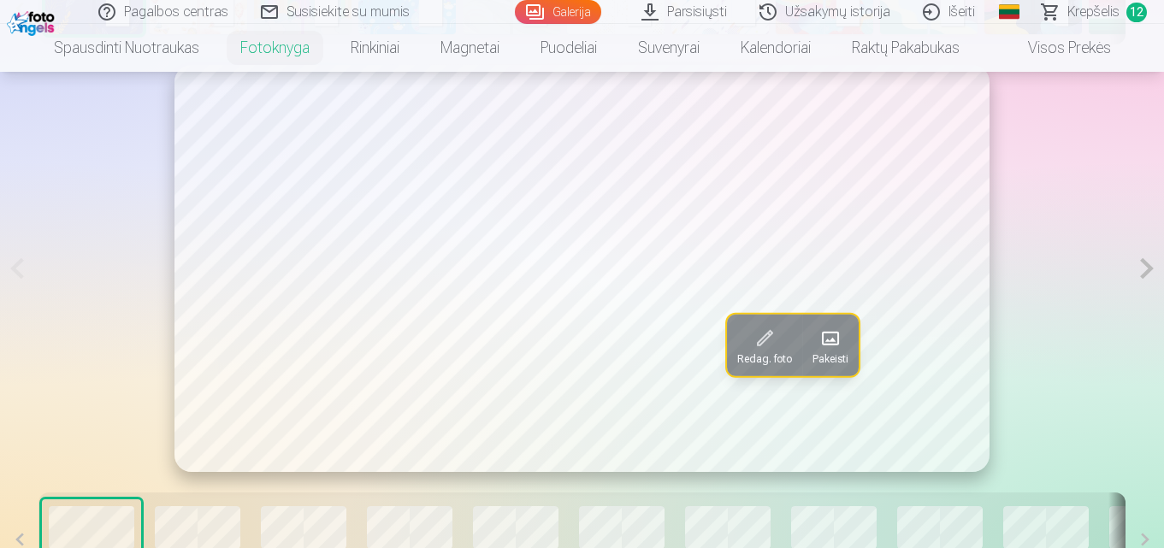
click at [1147, 276] on button at bounding box center [1146, 268] width 35 height 407
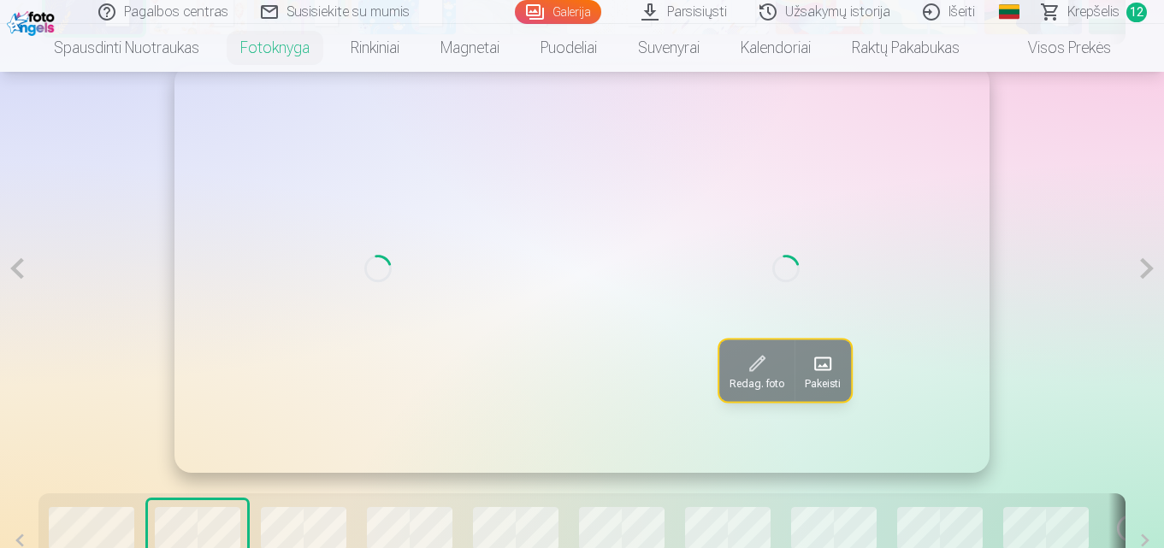
click at [1147, 276] on button at bounding box center [1146, 268] width 35 height 407
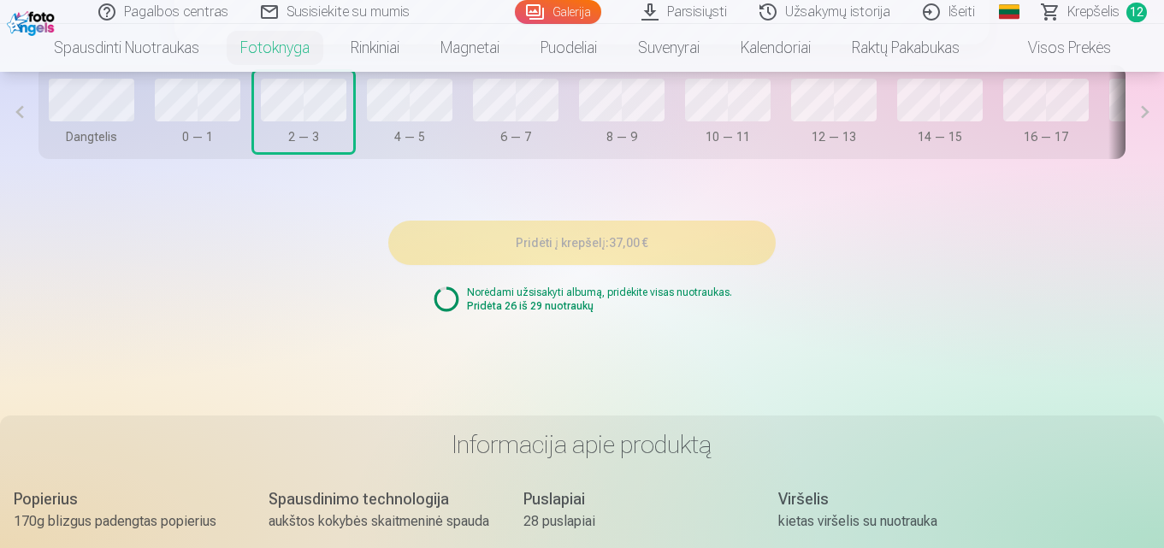
scroll to position [1224, 0]
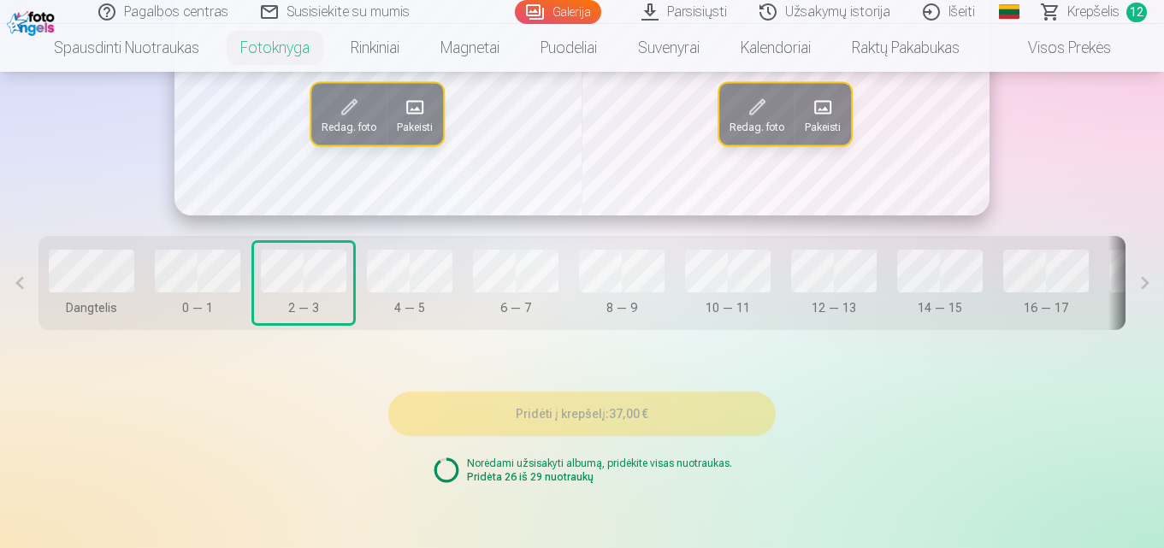
click at [1129, 293] on button at bounding box center [1145, 283] width 38 height 94
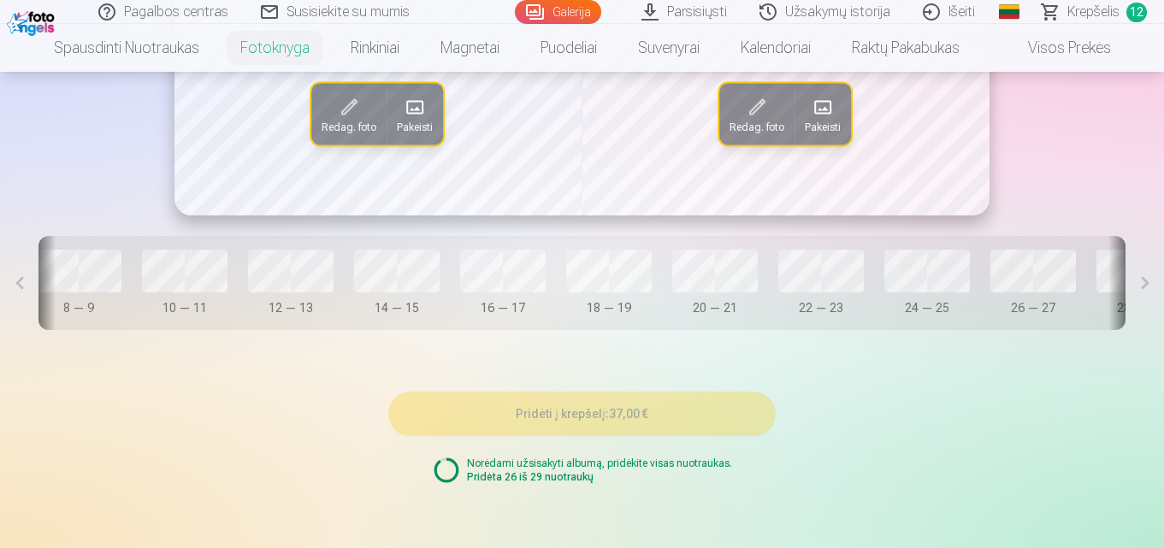
click at [1129, 293] on button at bounding box center [1145, 283] width 38 height 94
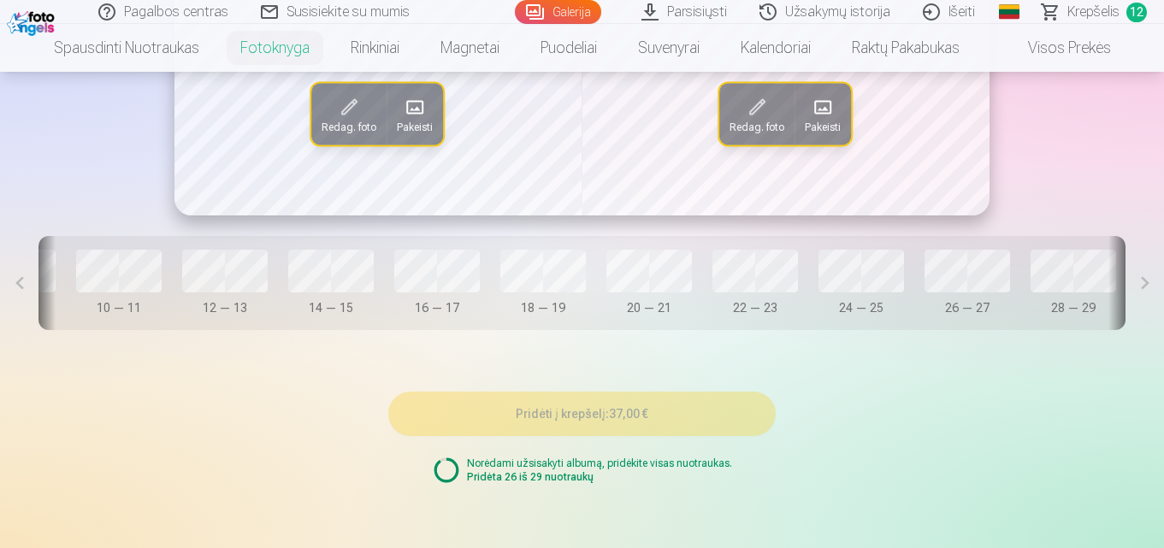
click at [1129, 293] on button at bounding box center [1145, 283] width 38 height 94
click at [23, 289] on button at bounding box center [19, 283] width 38 height 94
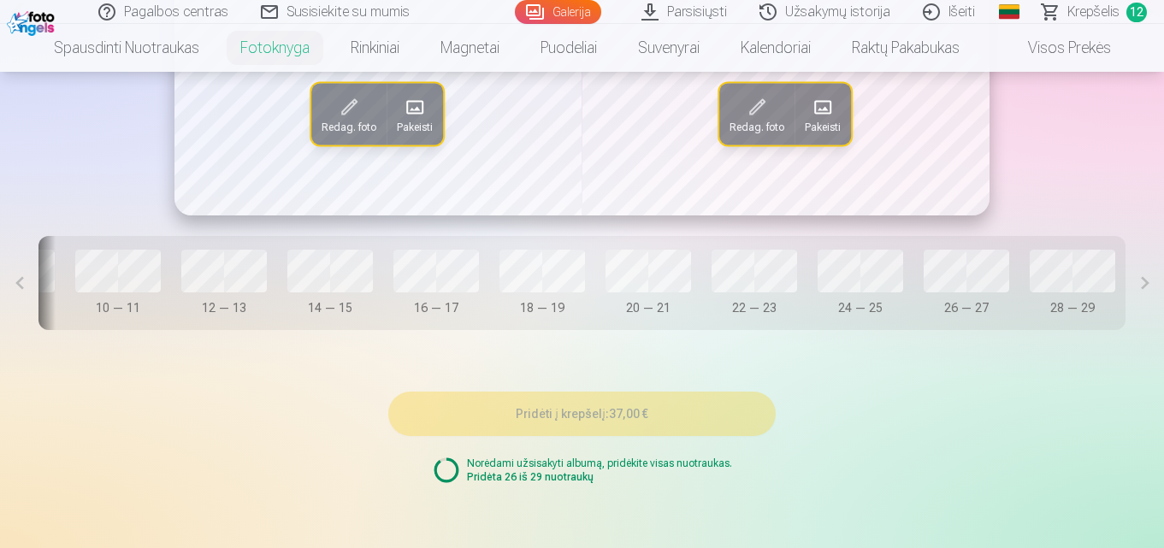
click at [23, 289] on button at bounding box center [19, 283] width 38 height 94
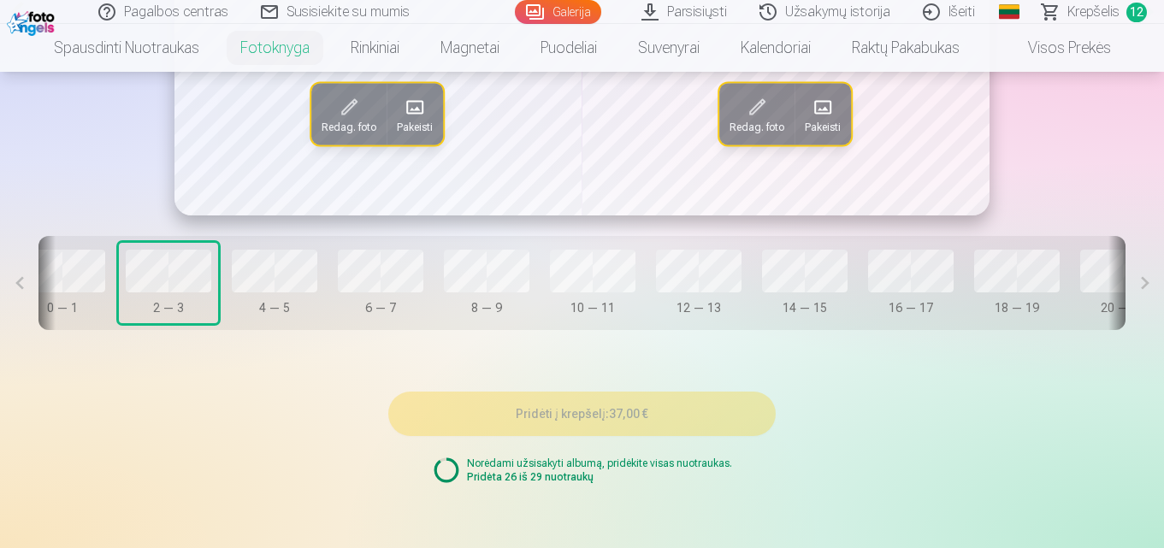
click at [23, 289] on button at bounding box center [19, 283] width 38 height 94
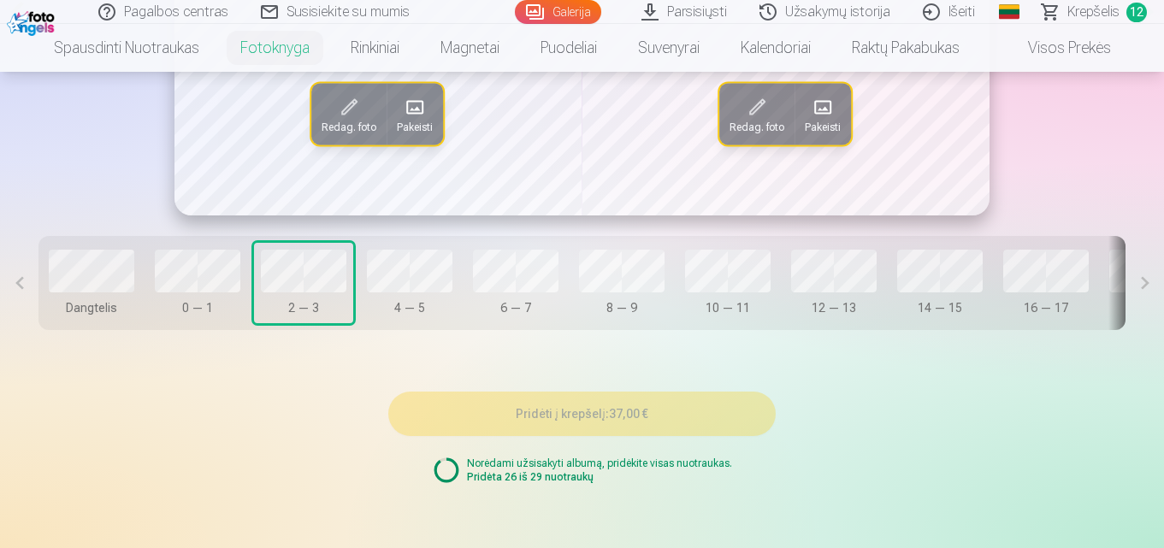
click at [23, 289] on button at bounding box center [19, 283] width 38 height 94
click at [454, 482] on circle at bounding box center [446, 471] width 22 height 22
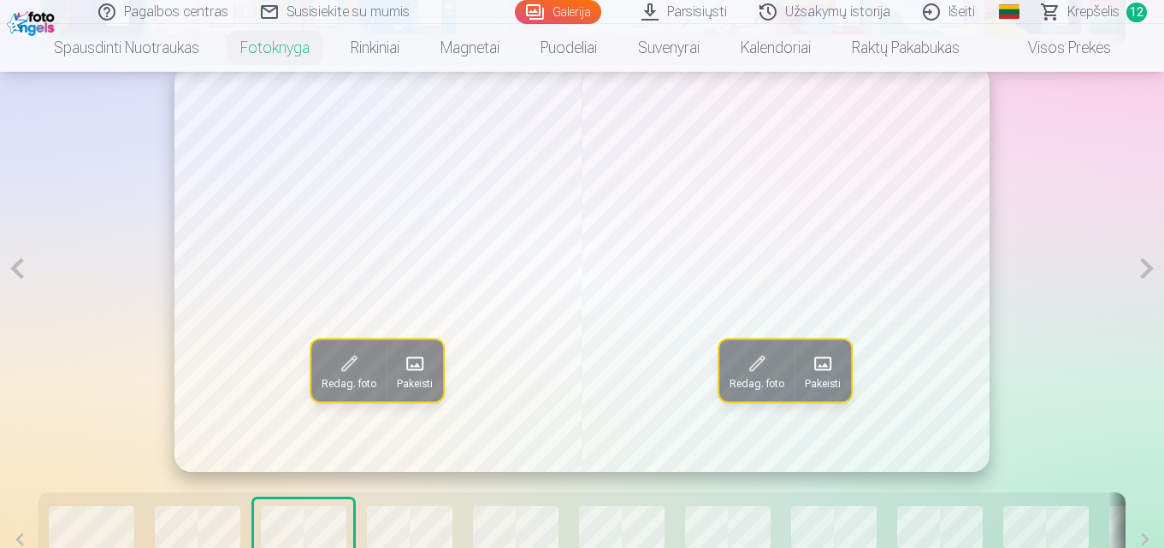
click at [1090, 7] on span "Krepšelis" at bounding box center [1094, 12] width 52 height 21
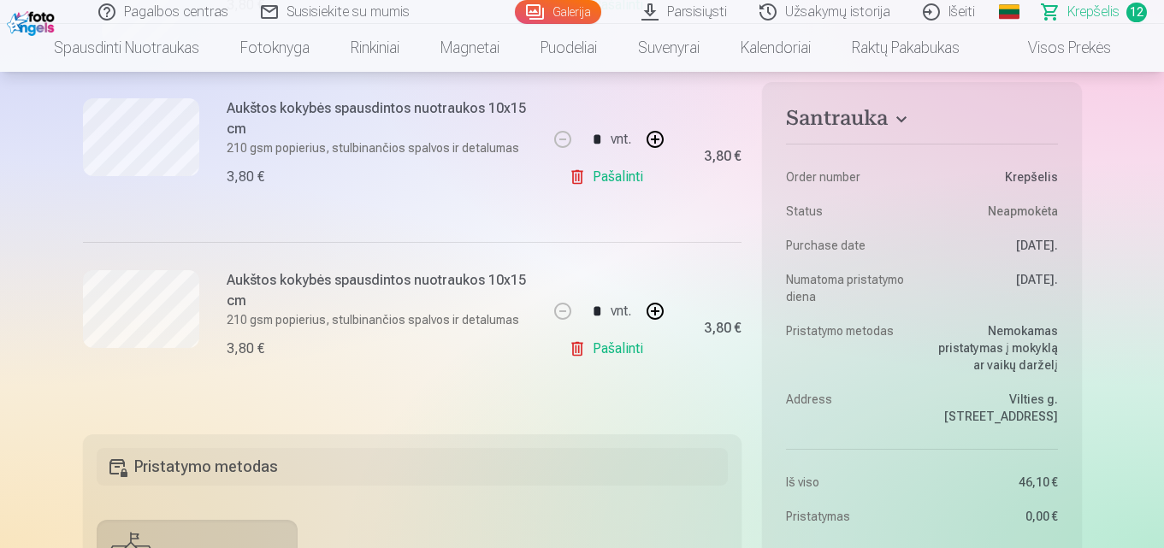
scroll to position [2481, 0]
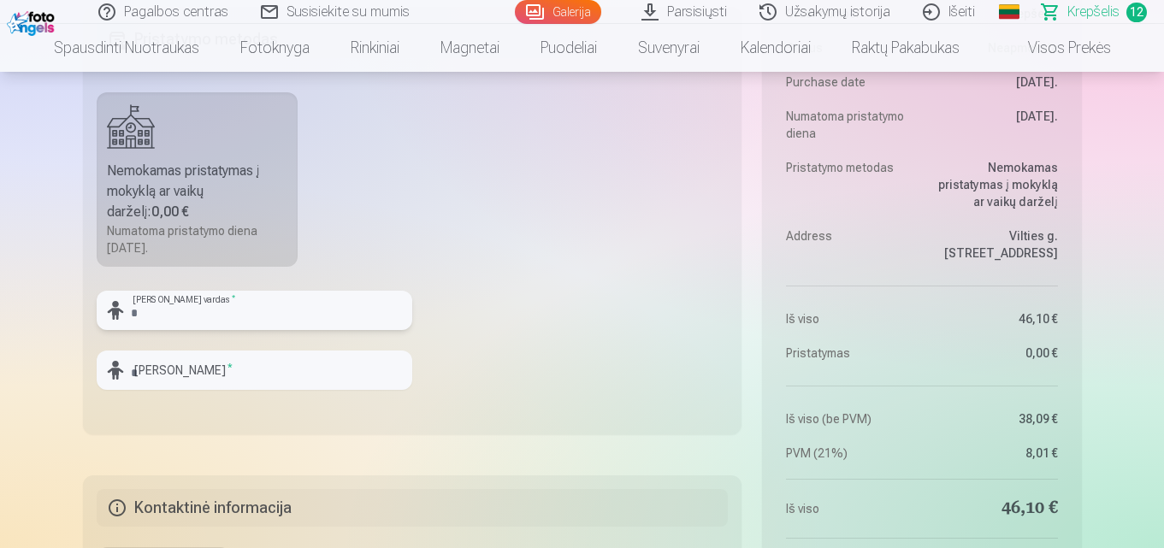
click at [278, 312] on input "text" at bounding box center [255, 310] width 316 height 39
type input "*******"
type input "**********"
click at [432, 239] on fieldset "**********" at bounding box center [413, 221] width 660 height 428
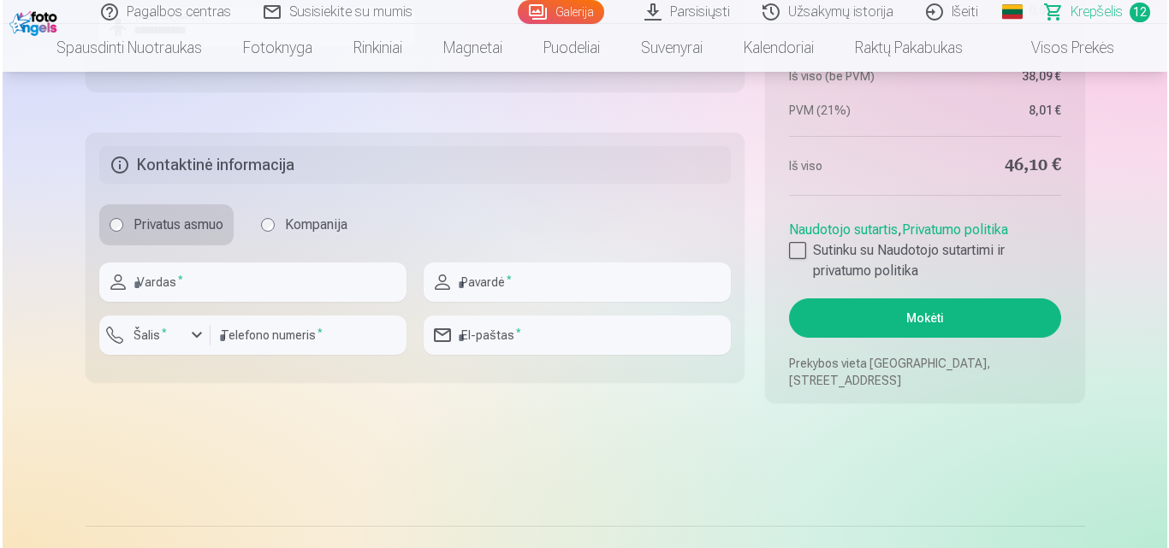
scroll to position [2823, 0]
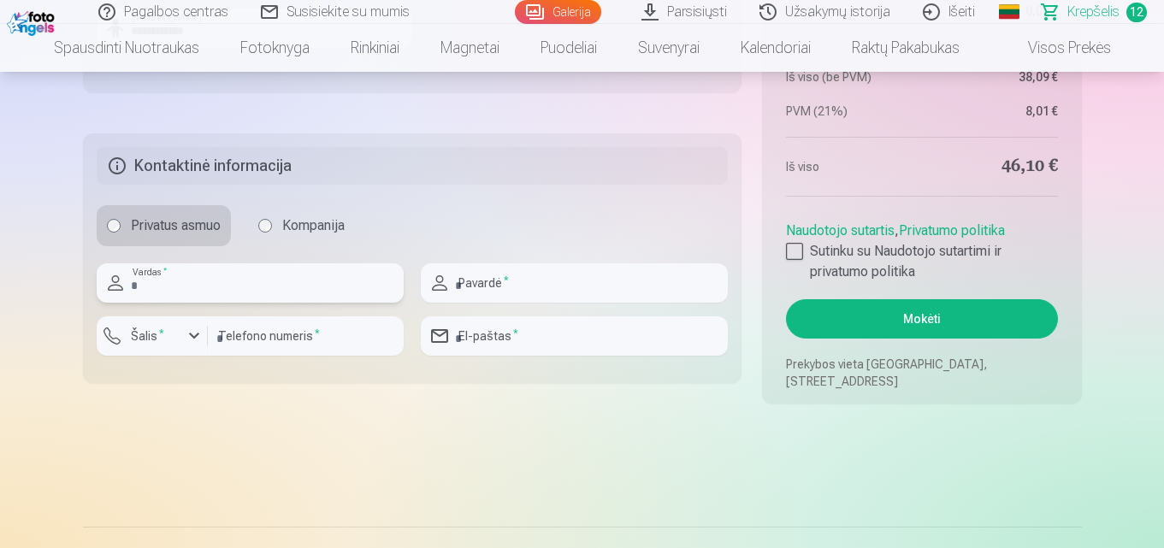
click at [221, 286] on input "text" at bounding box center [250, 282] width 307 height 39
type input "****"
click at [536, 296] on input "**********" at bounding box center [574, 282] width 307 height 39
type input "**********"
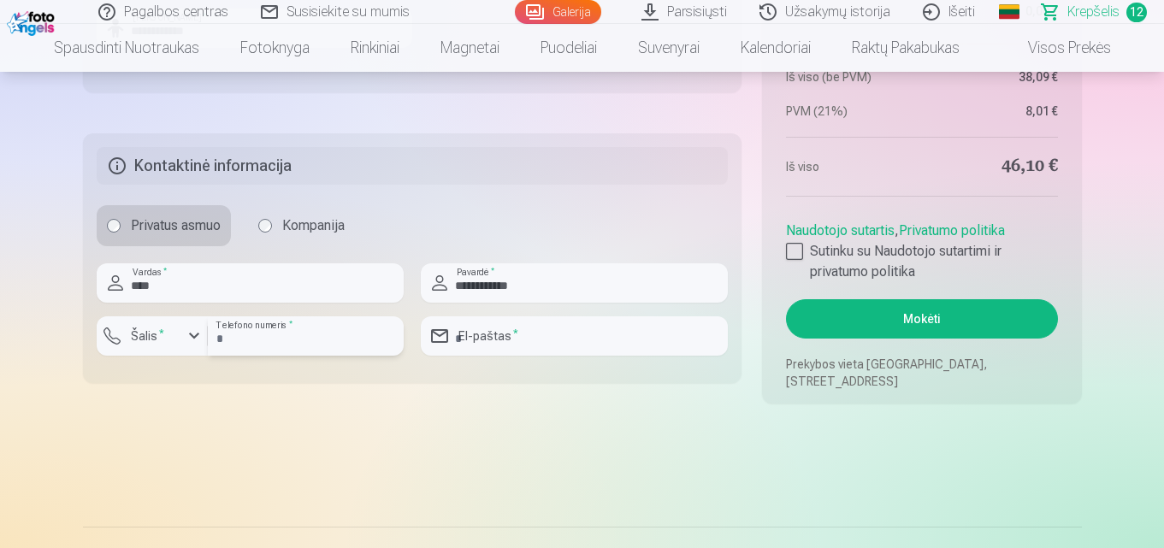
click at [290, 345] on input "number" at bounding box center [306, 336] width 196 height 39
type input "**********"
click at [508, 340] on input "email" at bounding box center [574, 336] width 307 height 39
type input "**********"
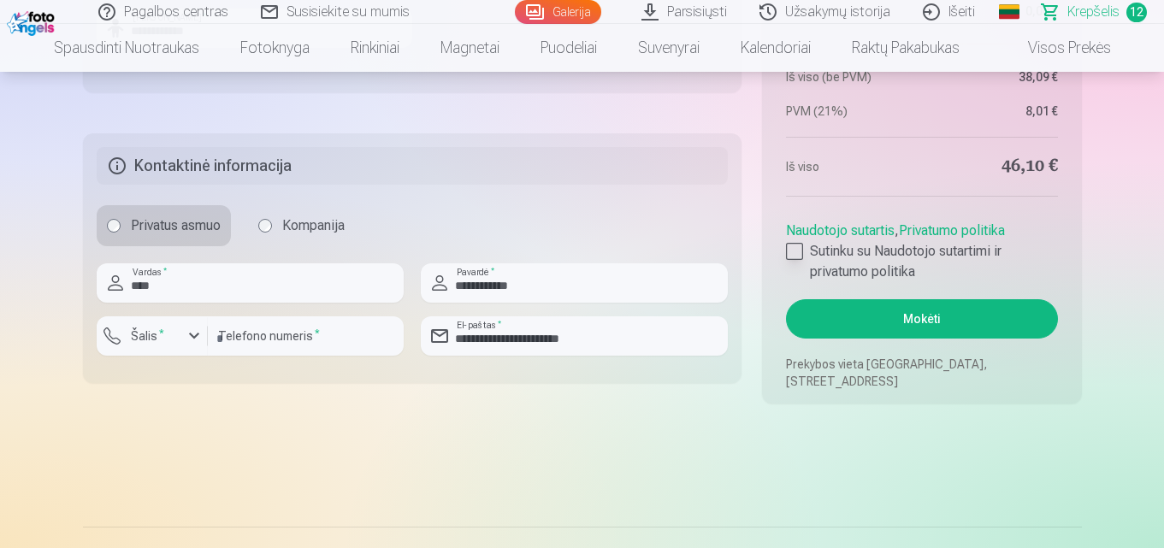
click at [797, 252] on div at bounding box center [794, 251] width 17 height 17
click at [944, 328] on button "Mokėti" at bounding box center [921, 318] width 271 height 39
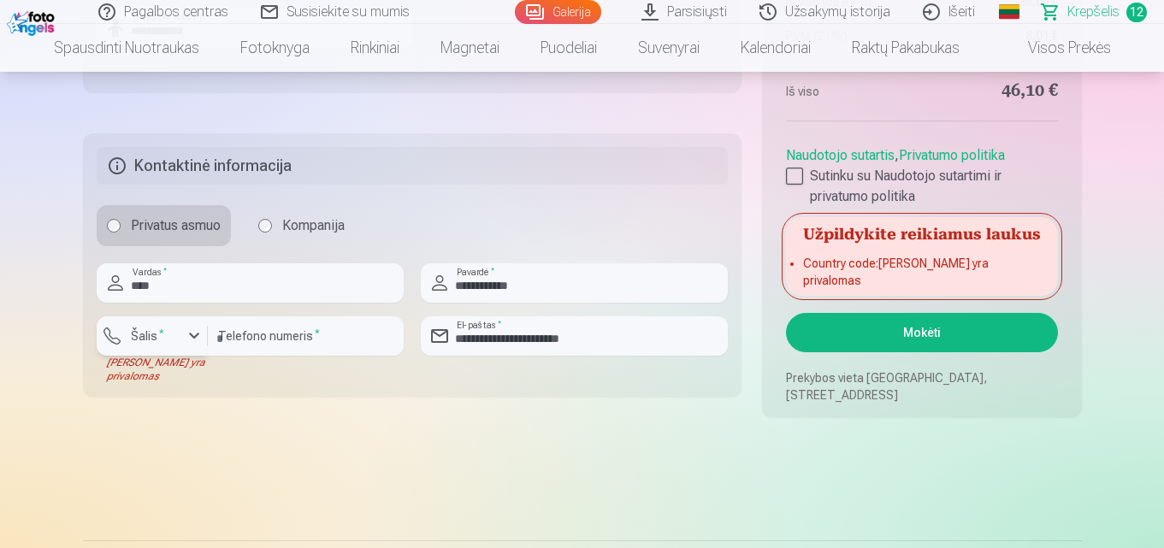
click at [193, 335] on div "button" at bounding box center [194, 336] width 21 height 21
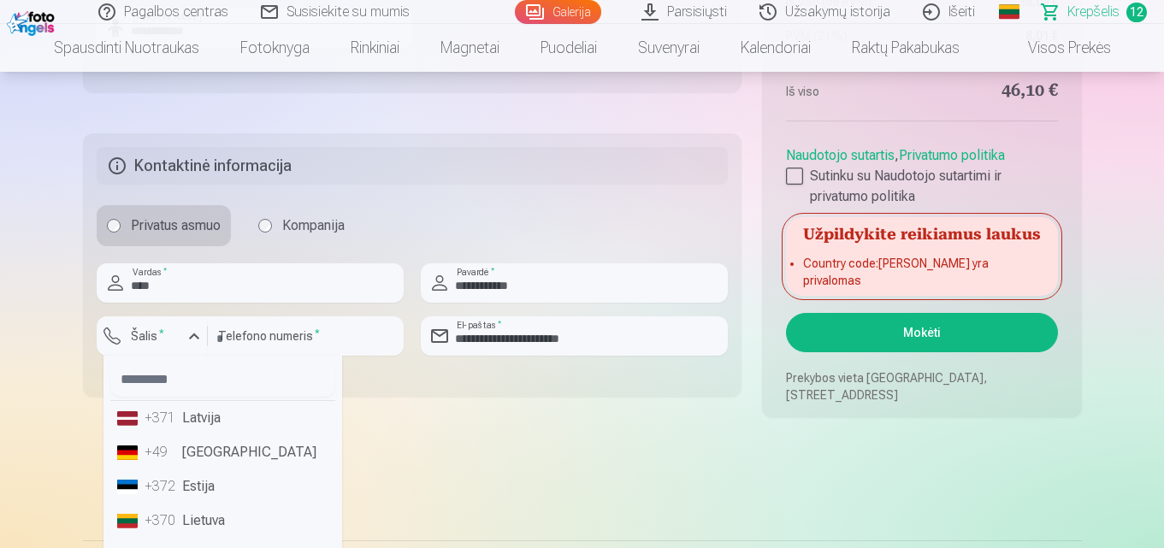
click at [197, 522] on li "+370 Lietuva" at bounding box center [222, 521] width 225 height 34
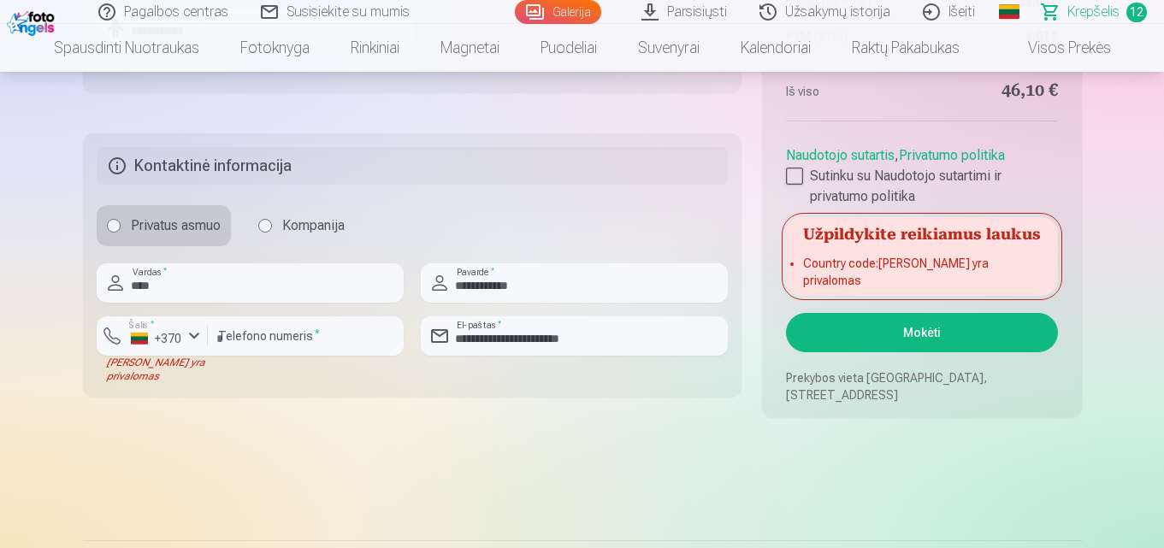
click at [934, 344] on button "Mokėti" at bounding box center [921, 332] width 271 height 39
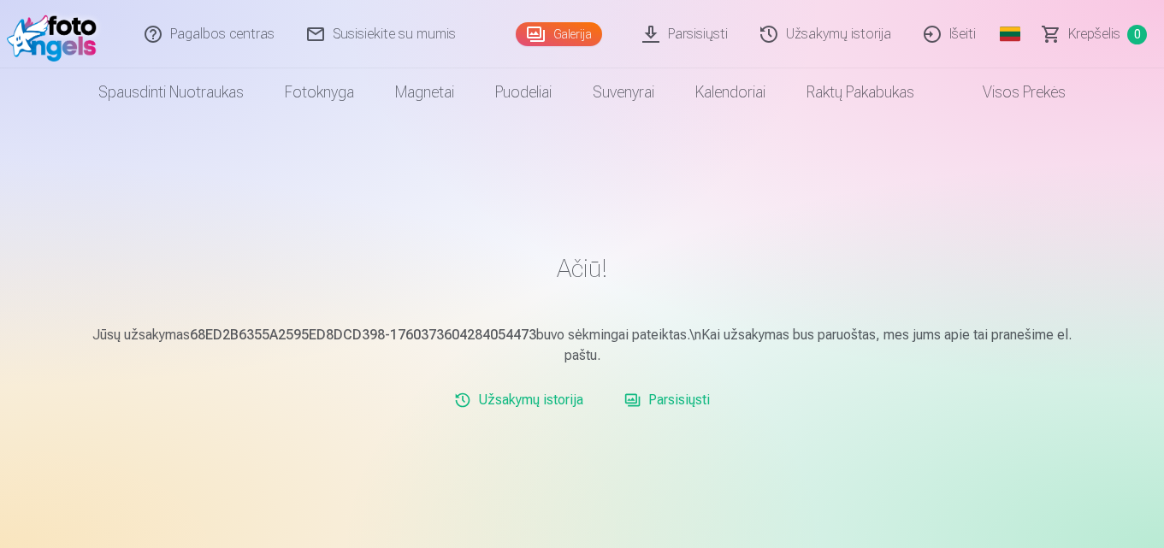
click at [793, 24] on link "Užsakymų istorija" at bounding box center [826, 34] width 163 height 68
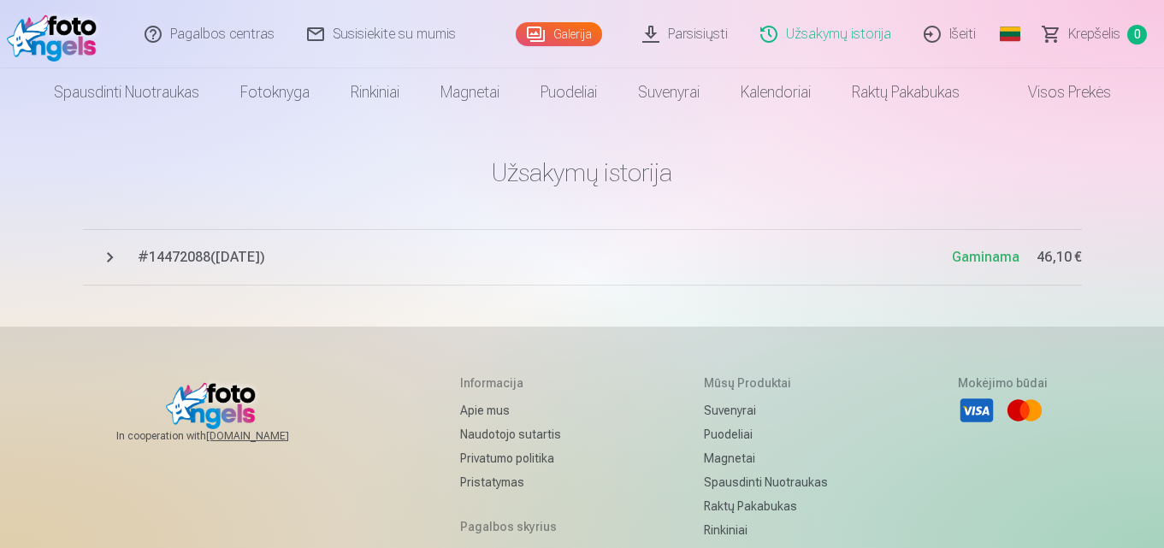
click at [577, 34] on link "Galerija" at bounding box center [559, 34] width 86 height 24
